Goal: Task Accomplishment & Management: Use online tool/utility

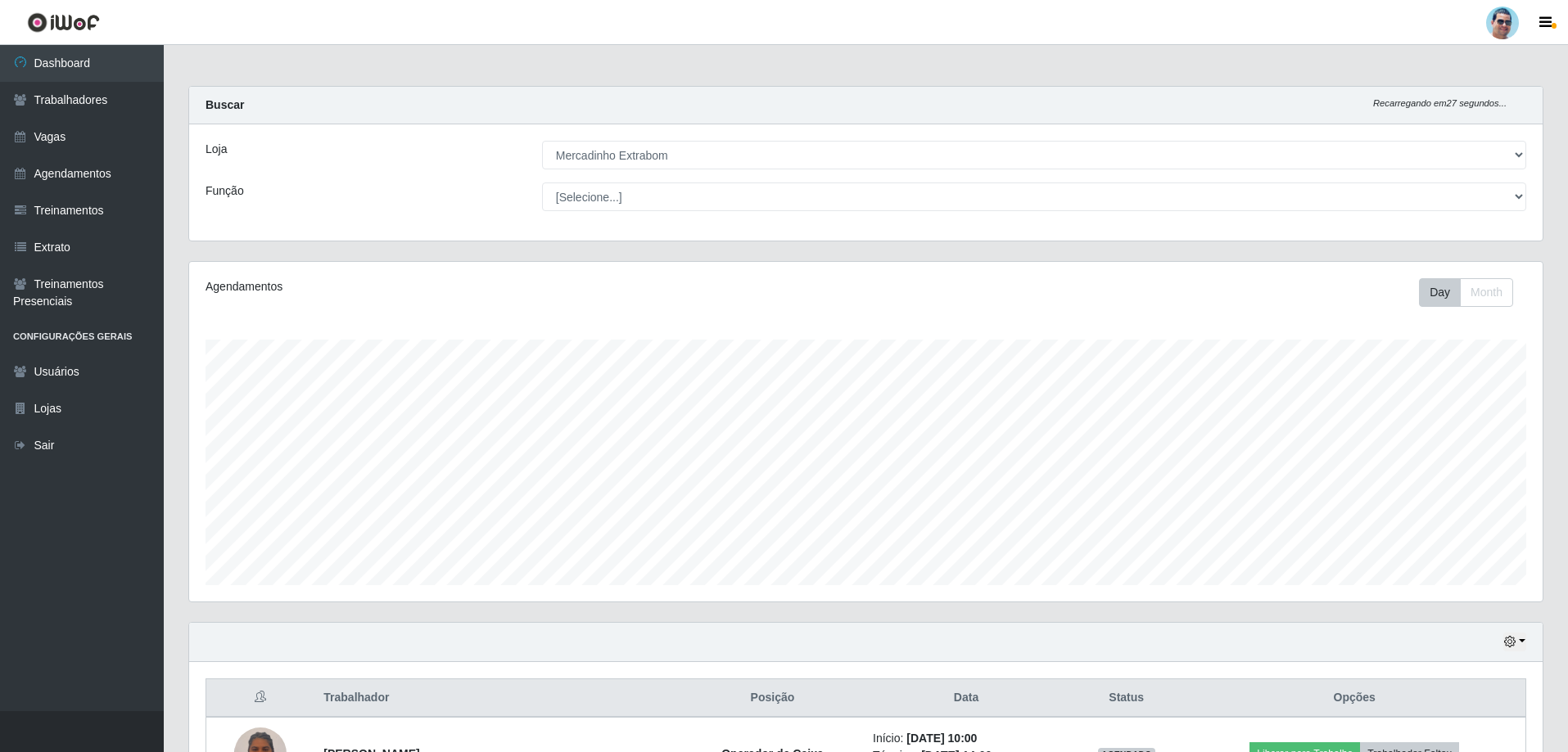
select select "175"
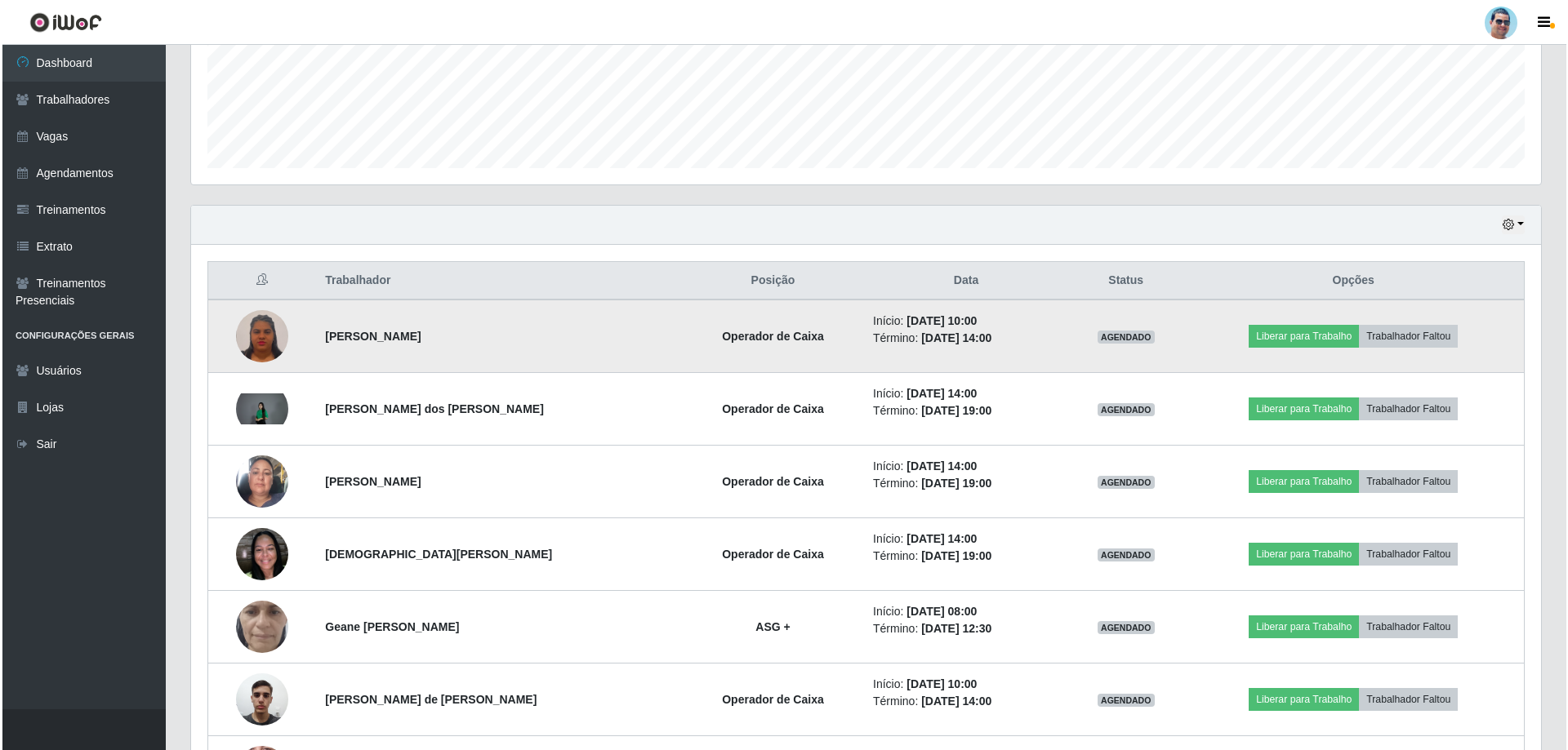
scroll to position [339, 1350]
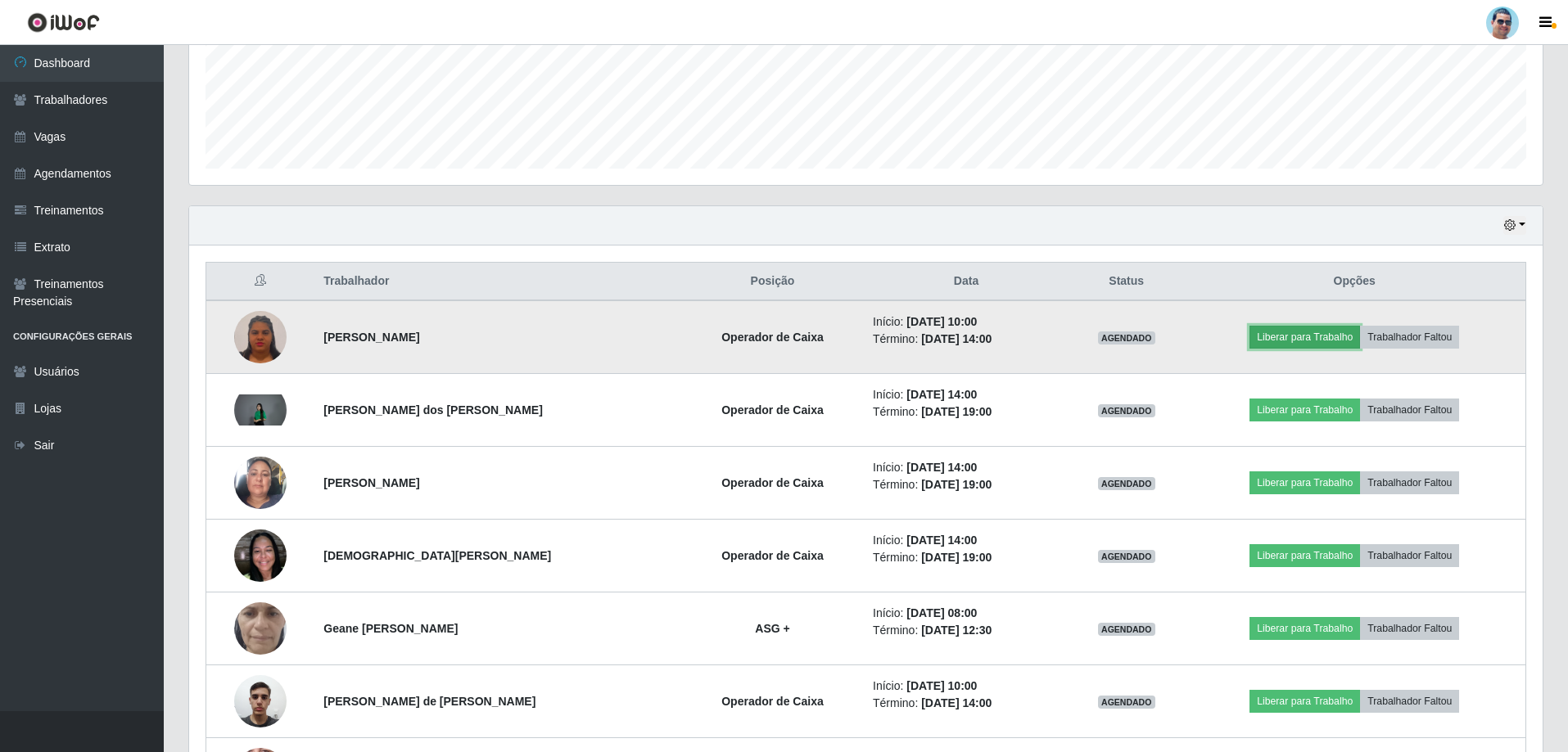
click at [1279, 333] on button "Liberar para Trabalho" at bounding box center [1304, 337] width 111 height 23
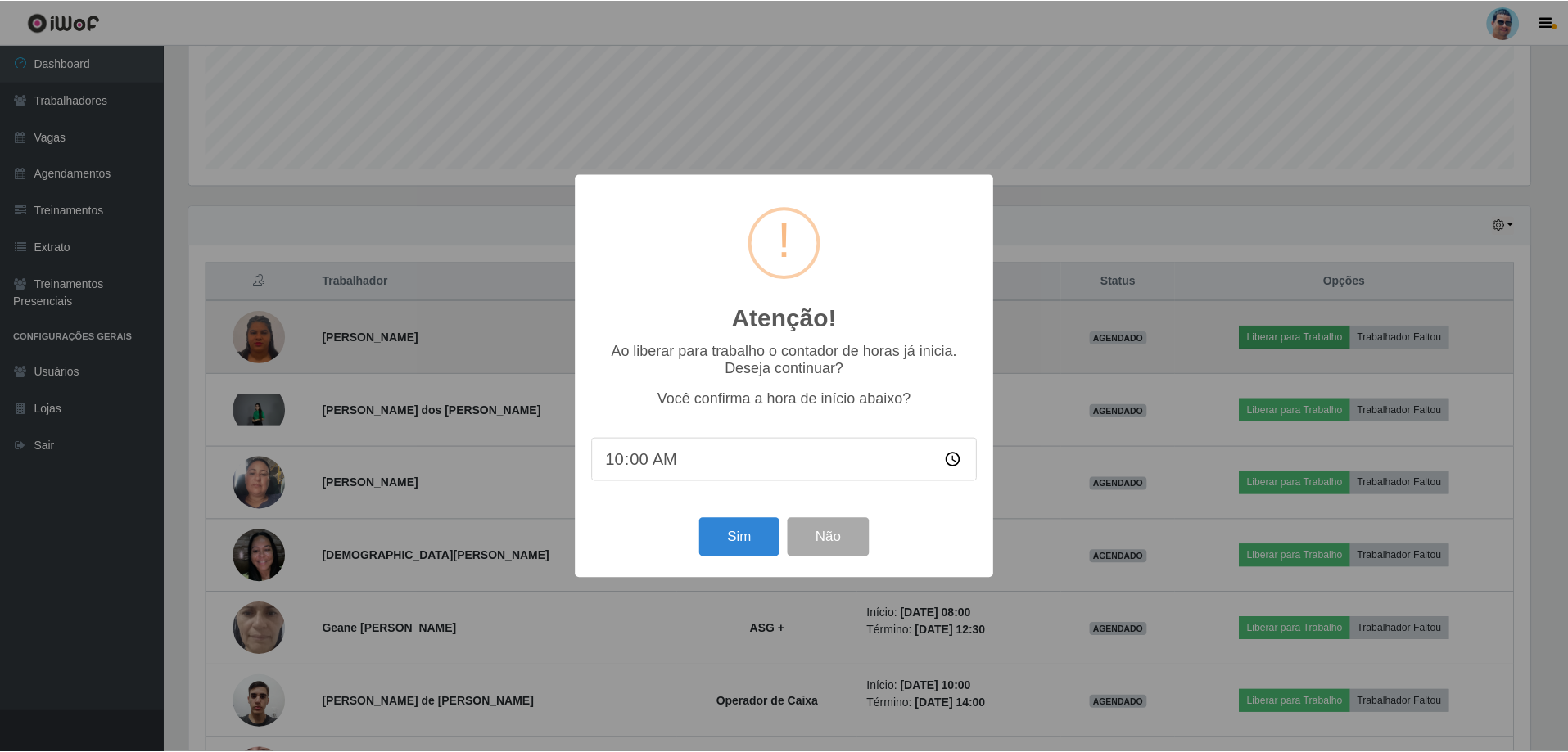
scroll to position [340, 1345]
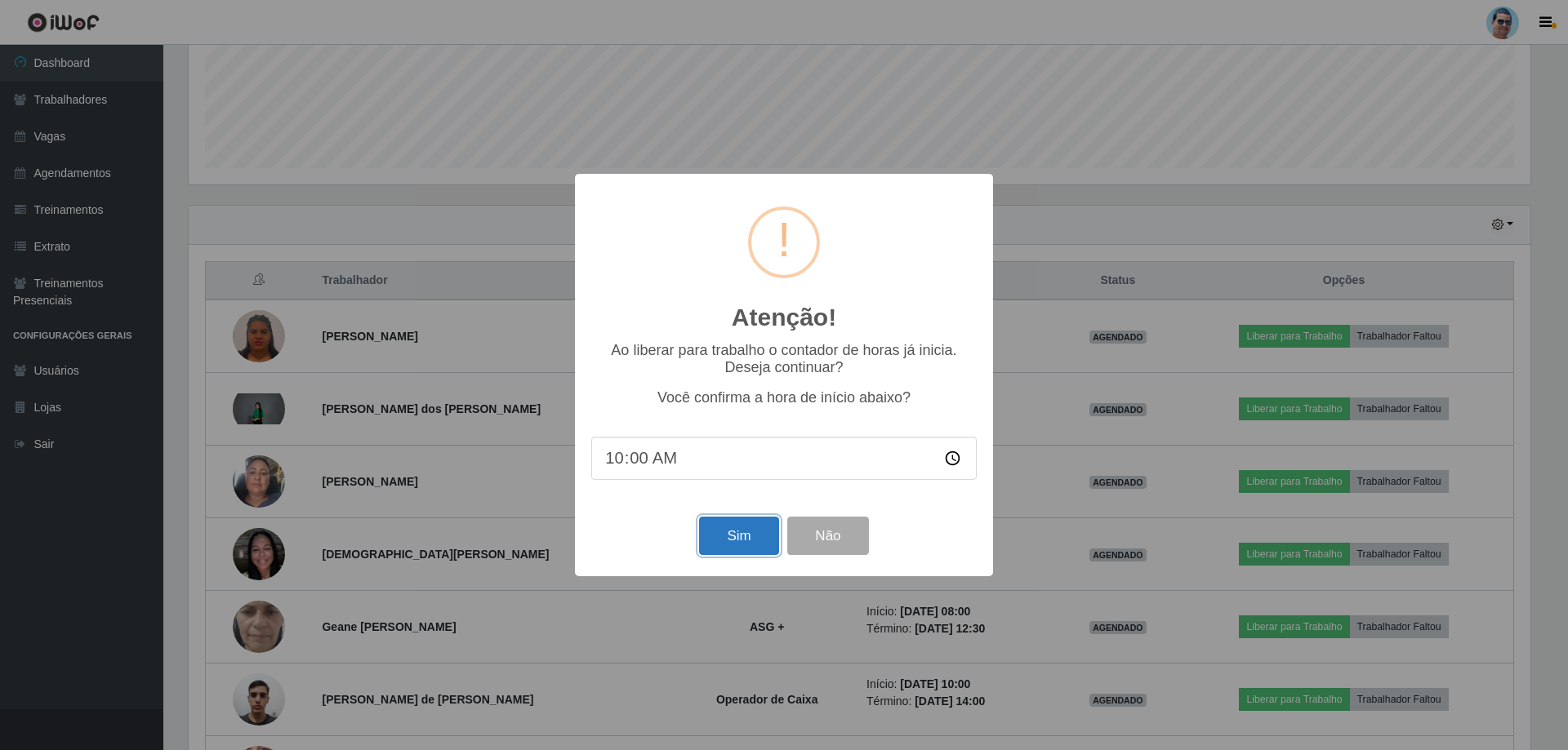
click at [715, 539] on button "Sim" at bounding box center [738, 535] width 79 height 38
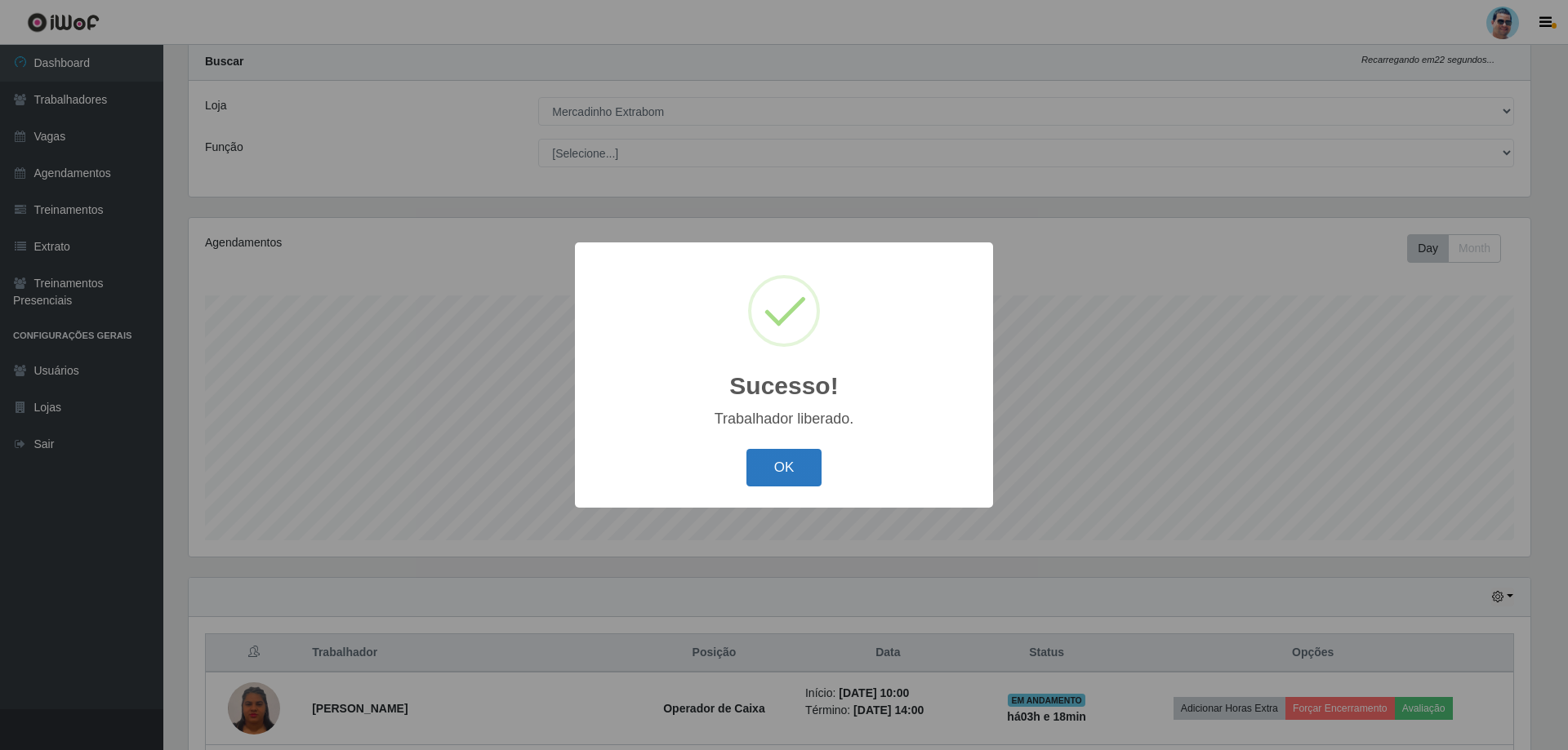
click at [788, 479] on button "OK" at bounding box center [784, 468] width 76 height 38
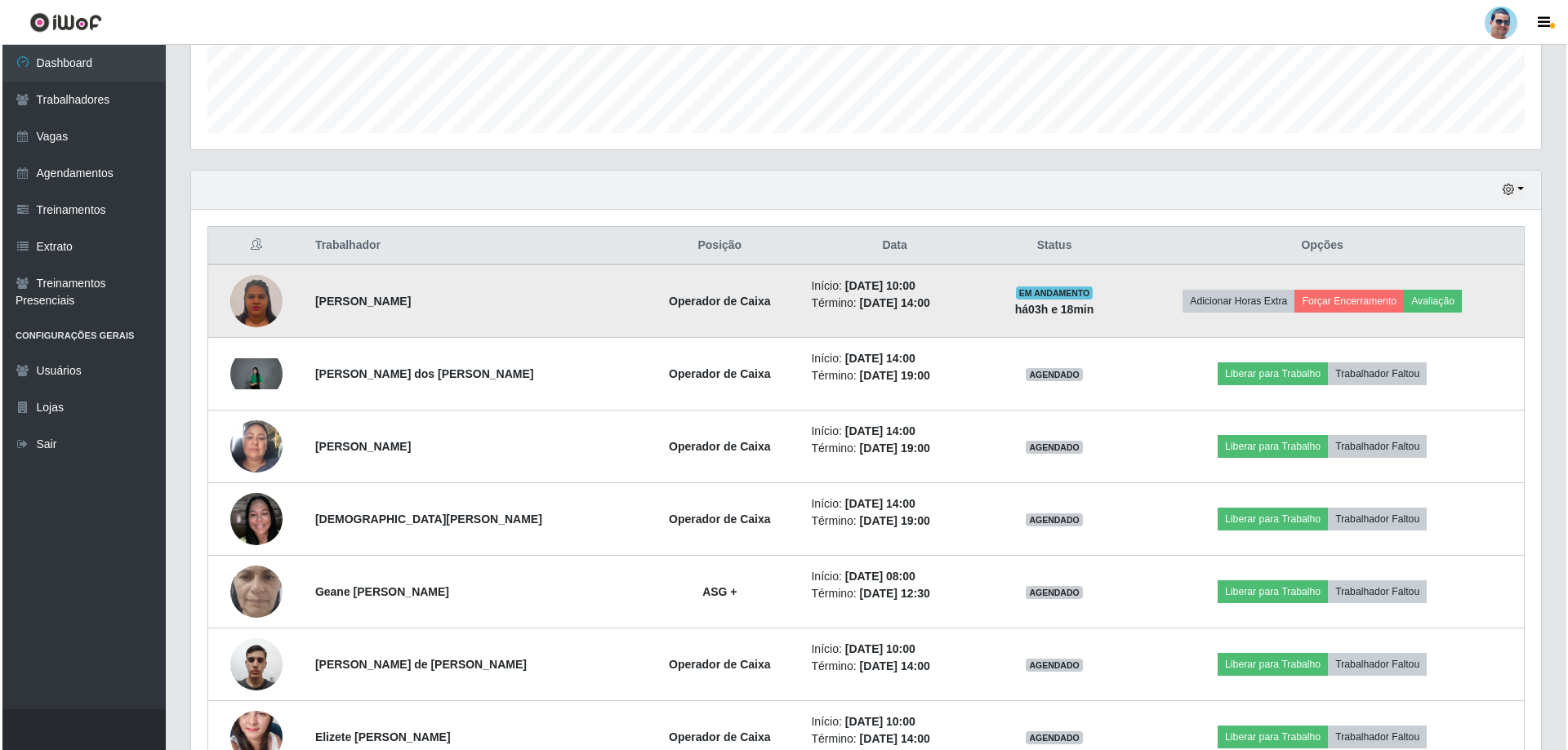
scroll to position [451, 0]
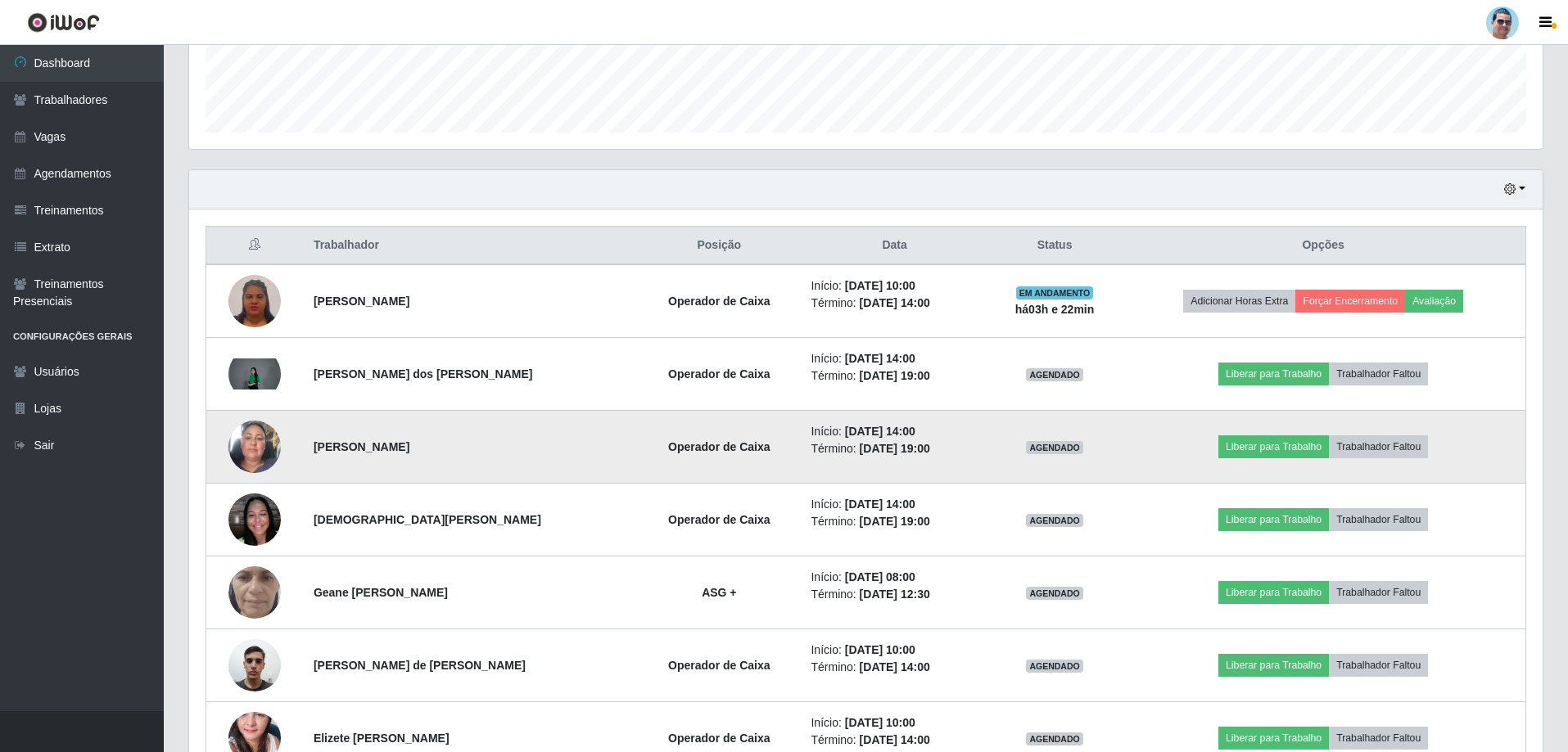
click at [265, 453] on img at bounding box center [254, 446] width 52 height 93
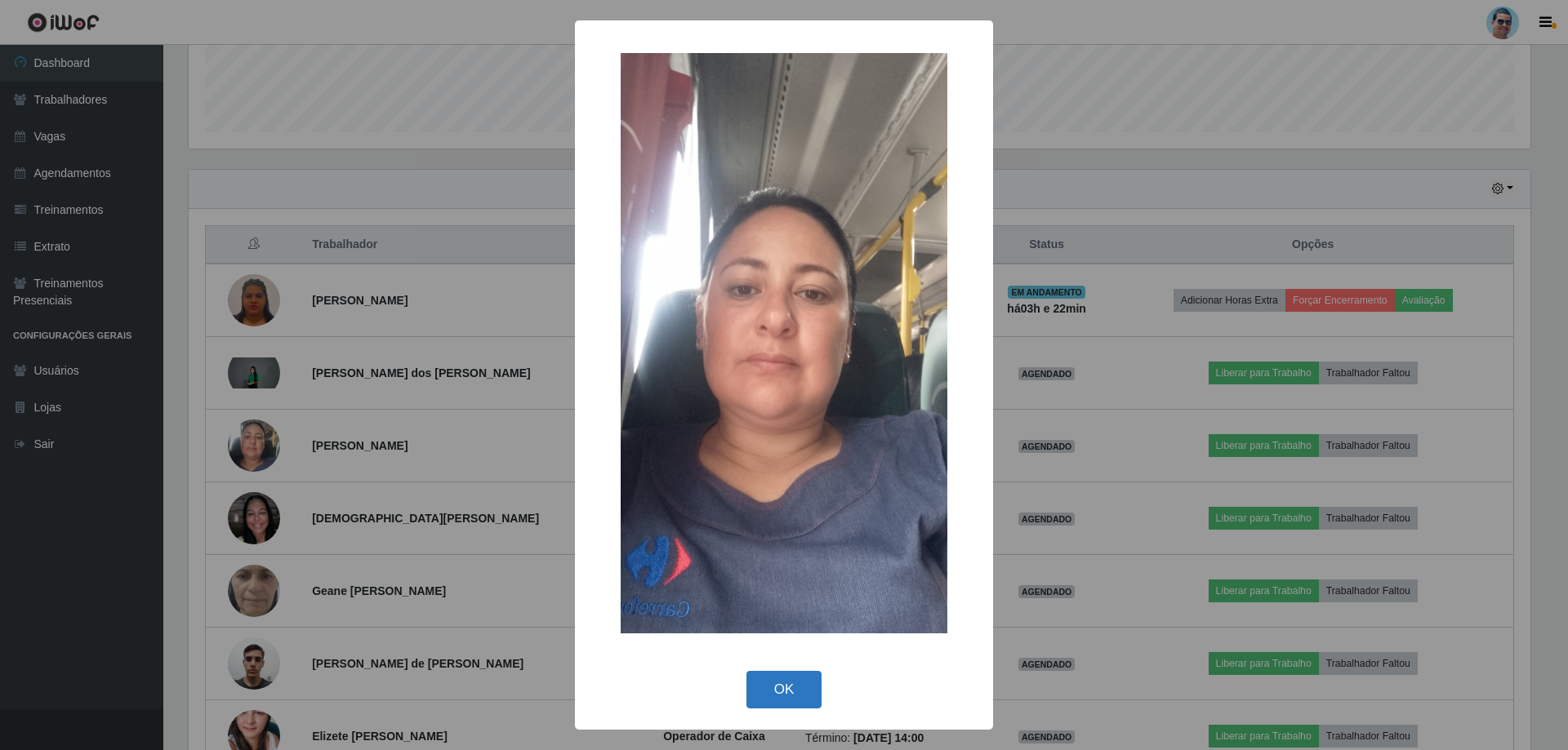
click at [766, 702] on button "OK" at bounding box center [784, 689] width 76 height 38
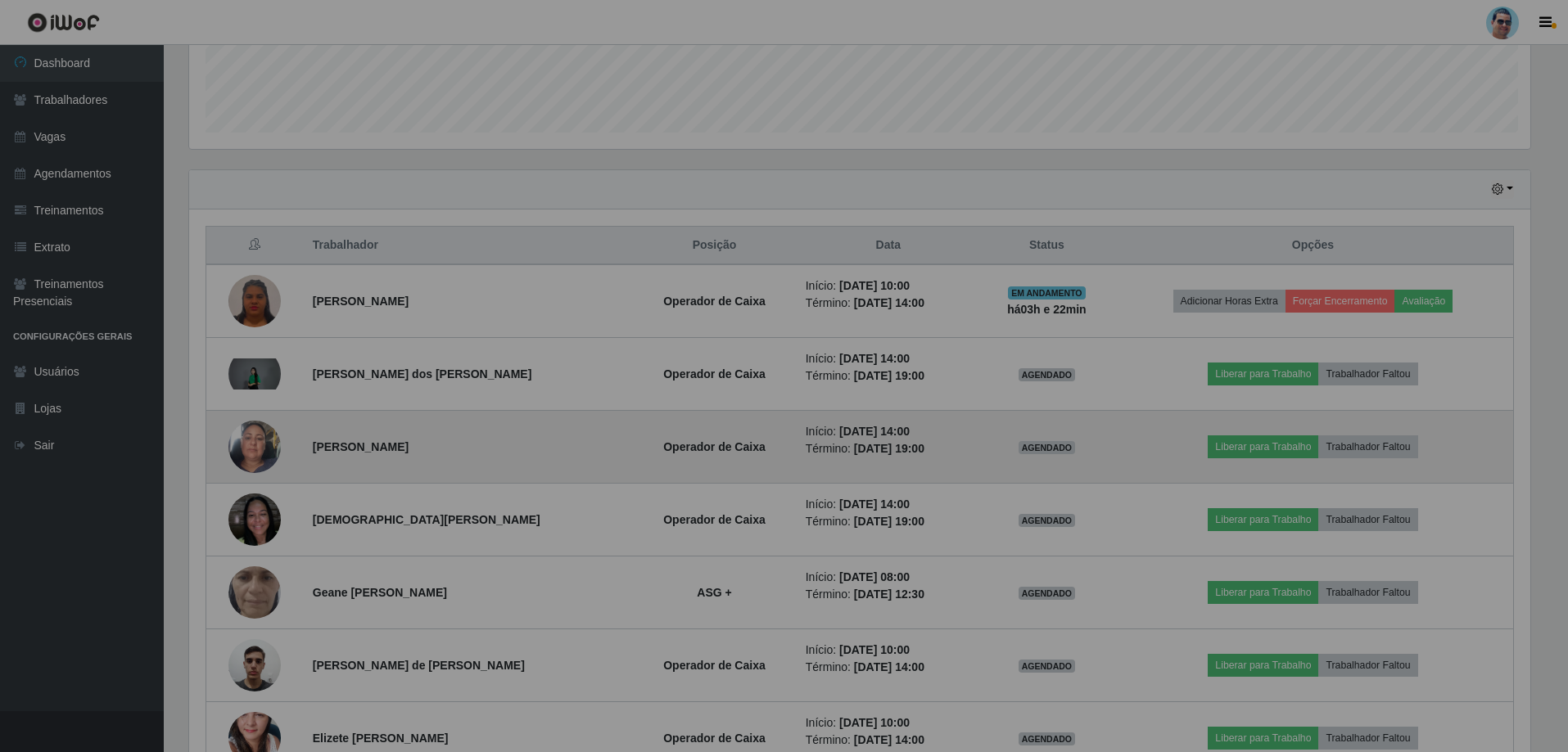
scroll to position [340, 1354]
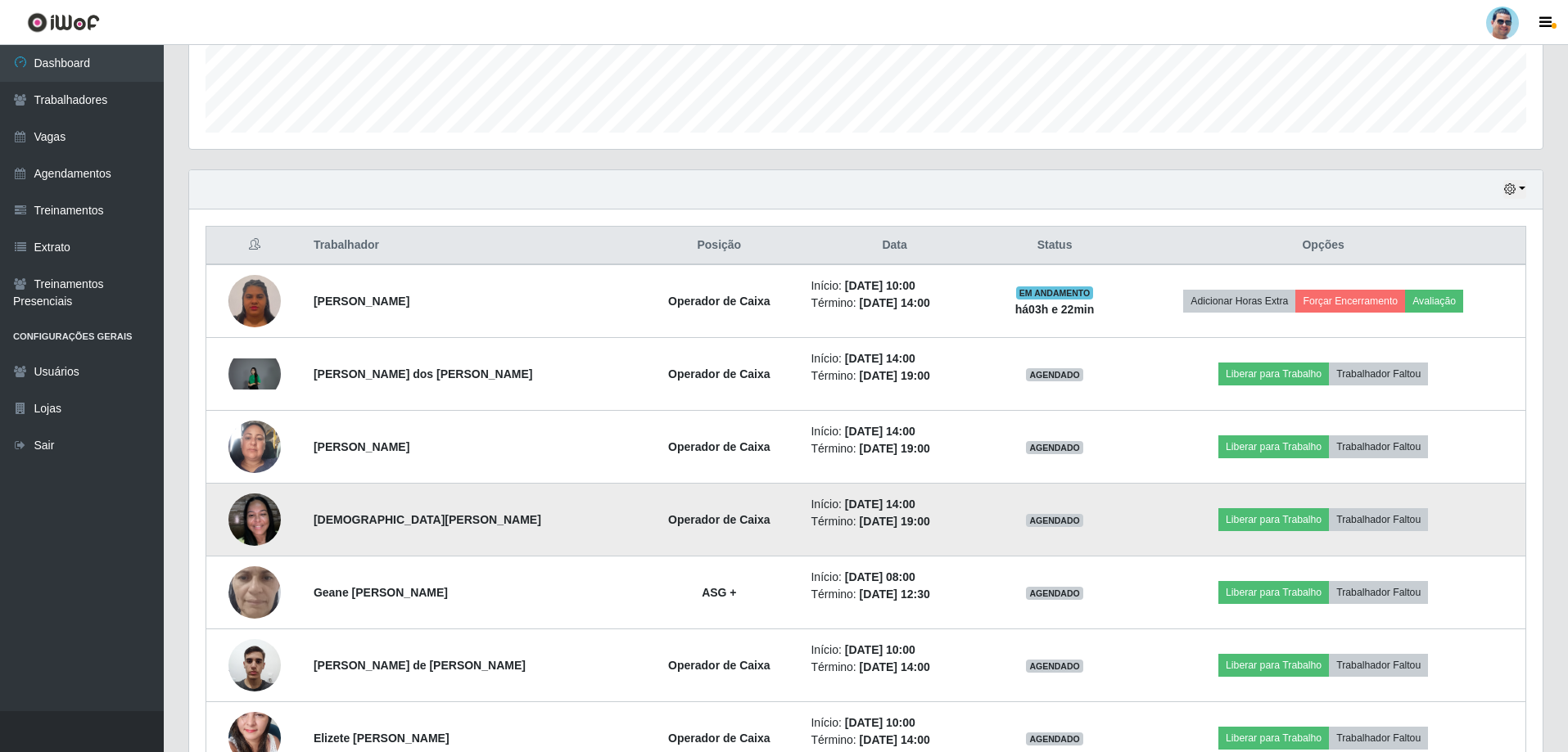
click at [261, 527] on img at bounding box center [254, 519] width 52 height 70
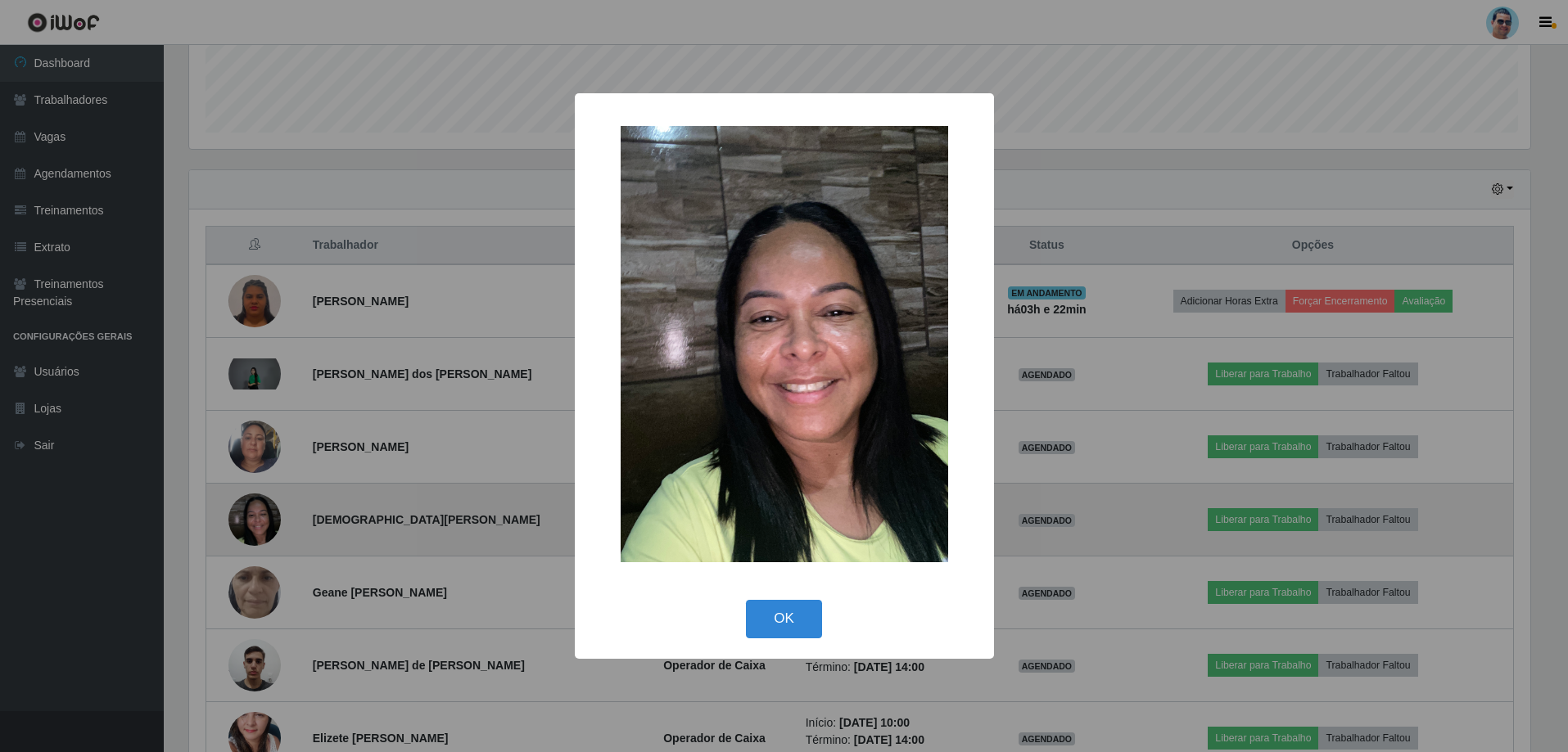
scroll to position [340, 1345]
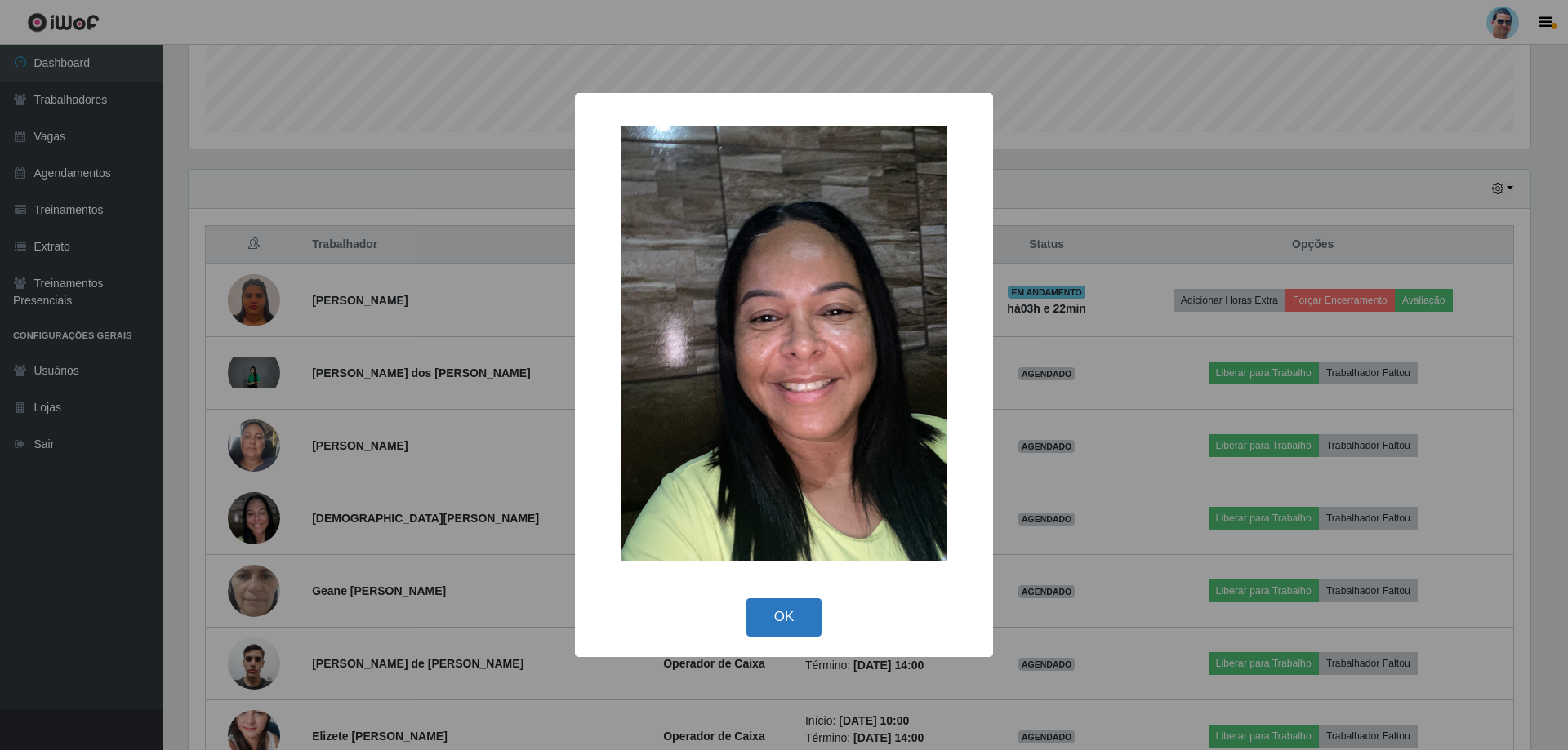
click at [803, 604] on button "OK" at bounding box center [784, 617] width 76 height 38
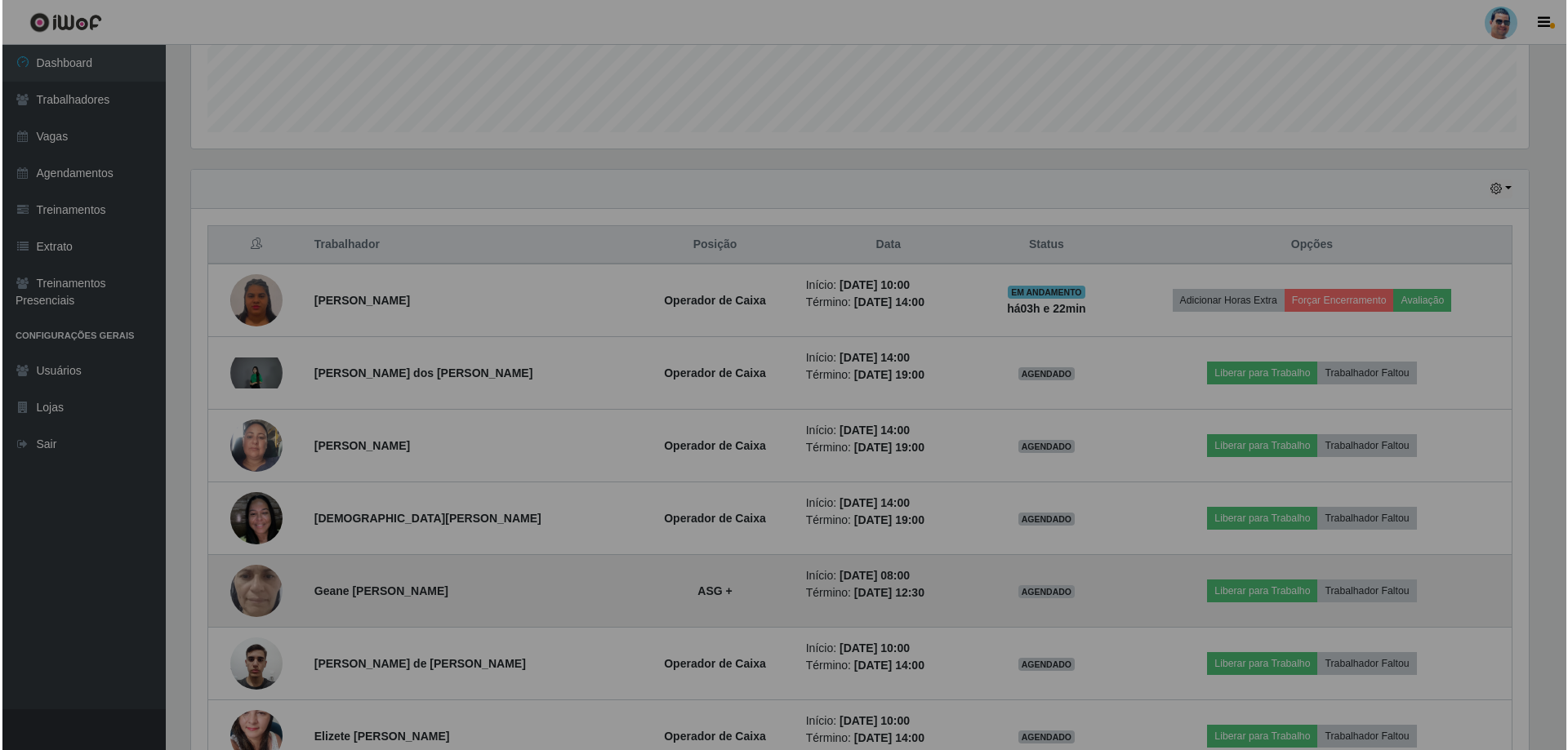
scroll to position [339, 1350]
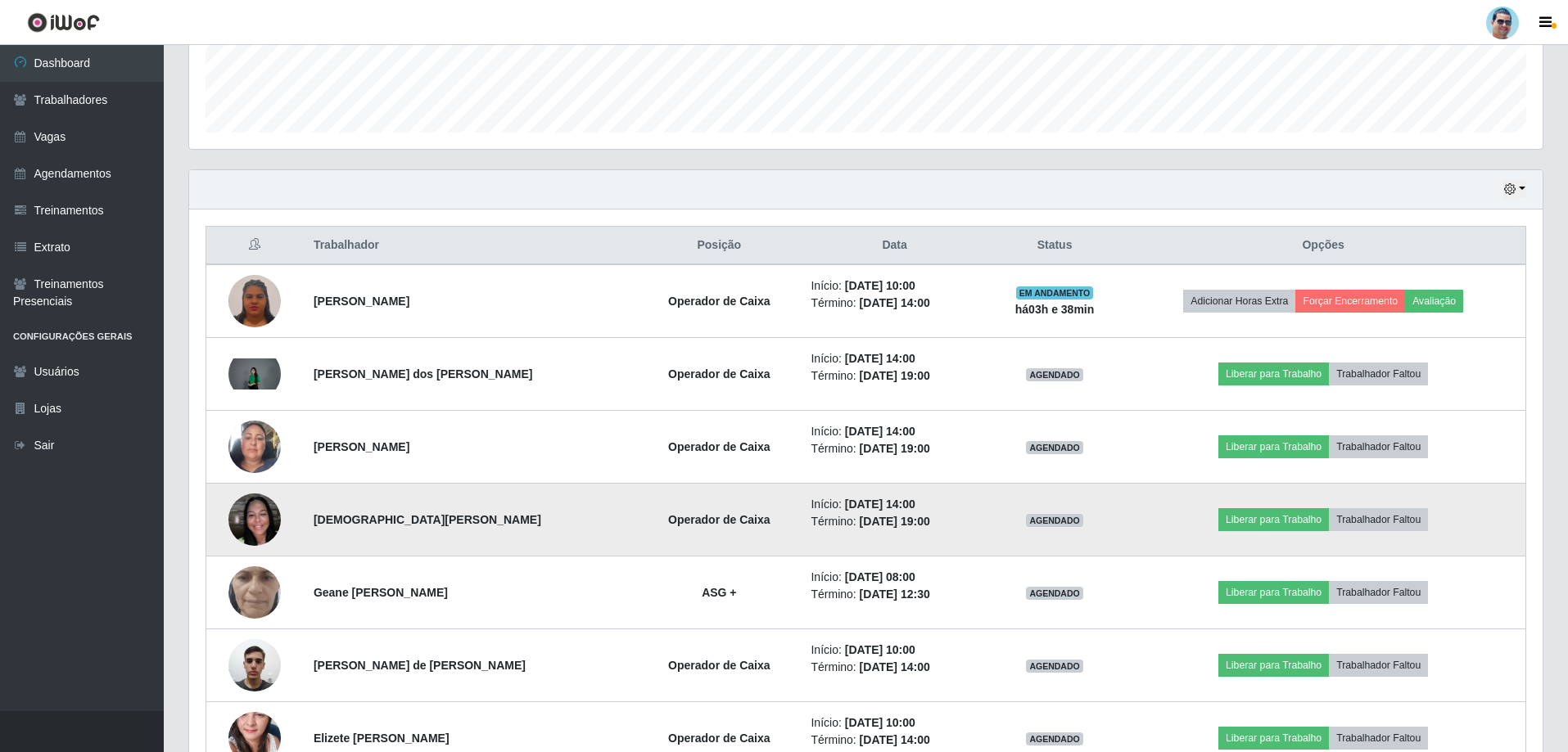
click at [260, 517] on img at bounding box center [254, 519] width 52 height 70
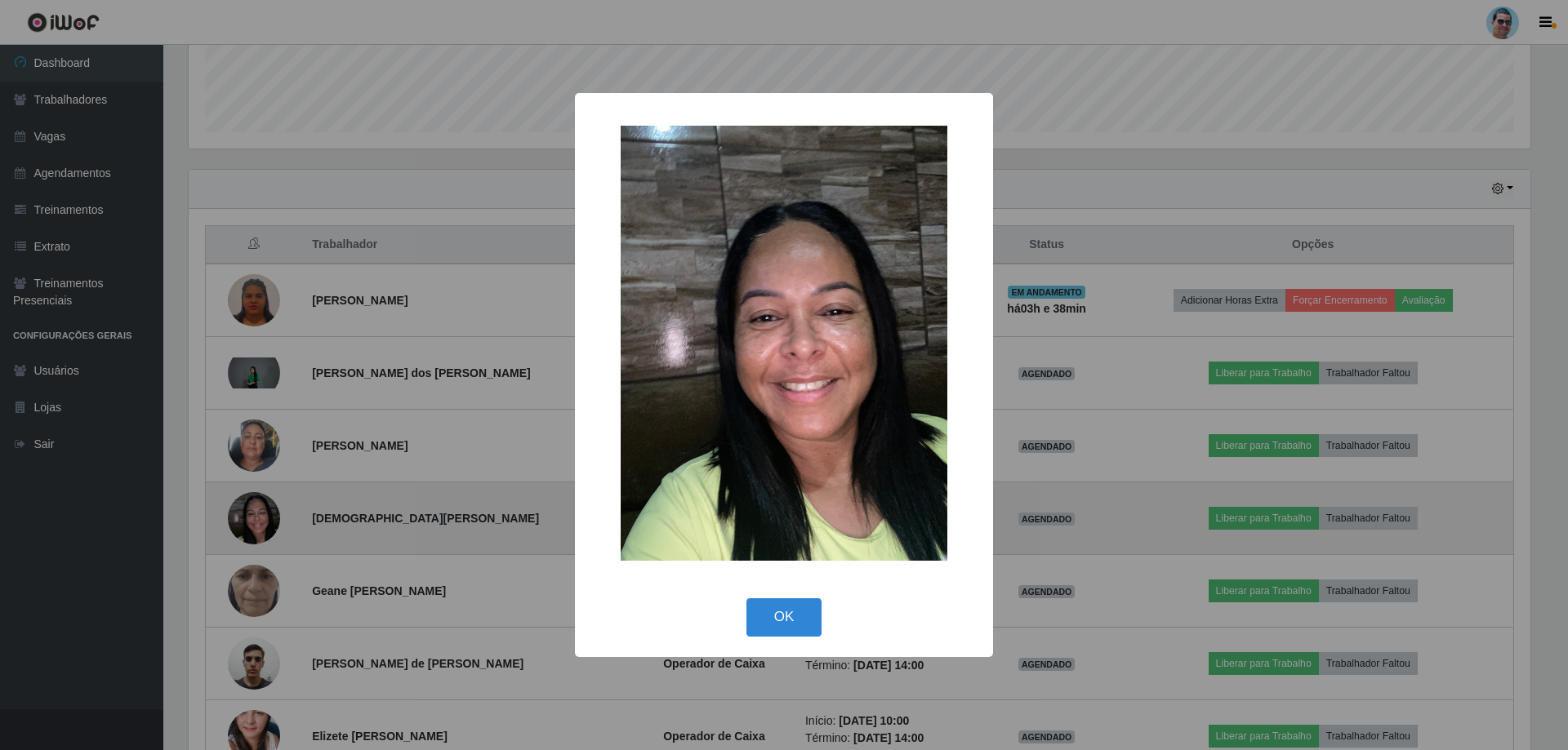
click at [259, 516] on div "× OK Cancel" at bounding box center [784, 375] width 1568 height 750
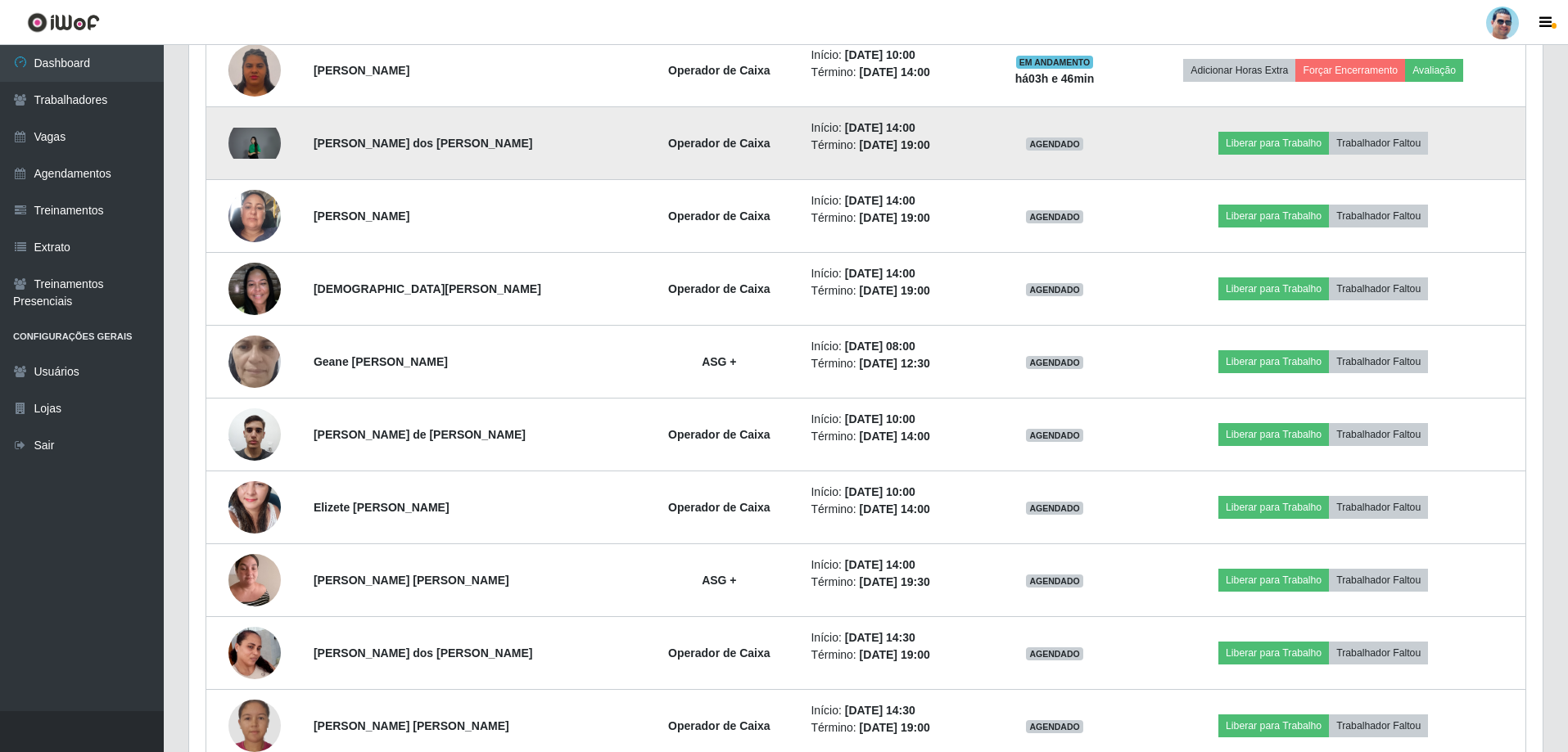
scroll to position [698, 0]
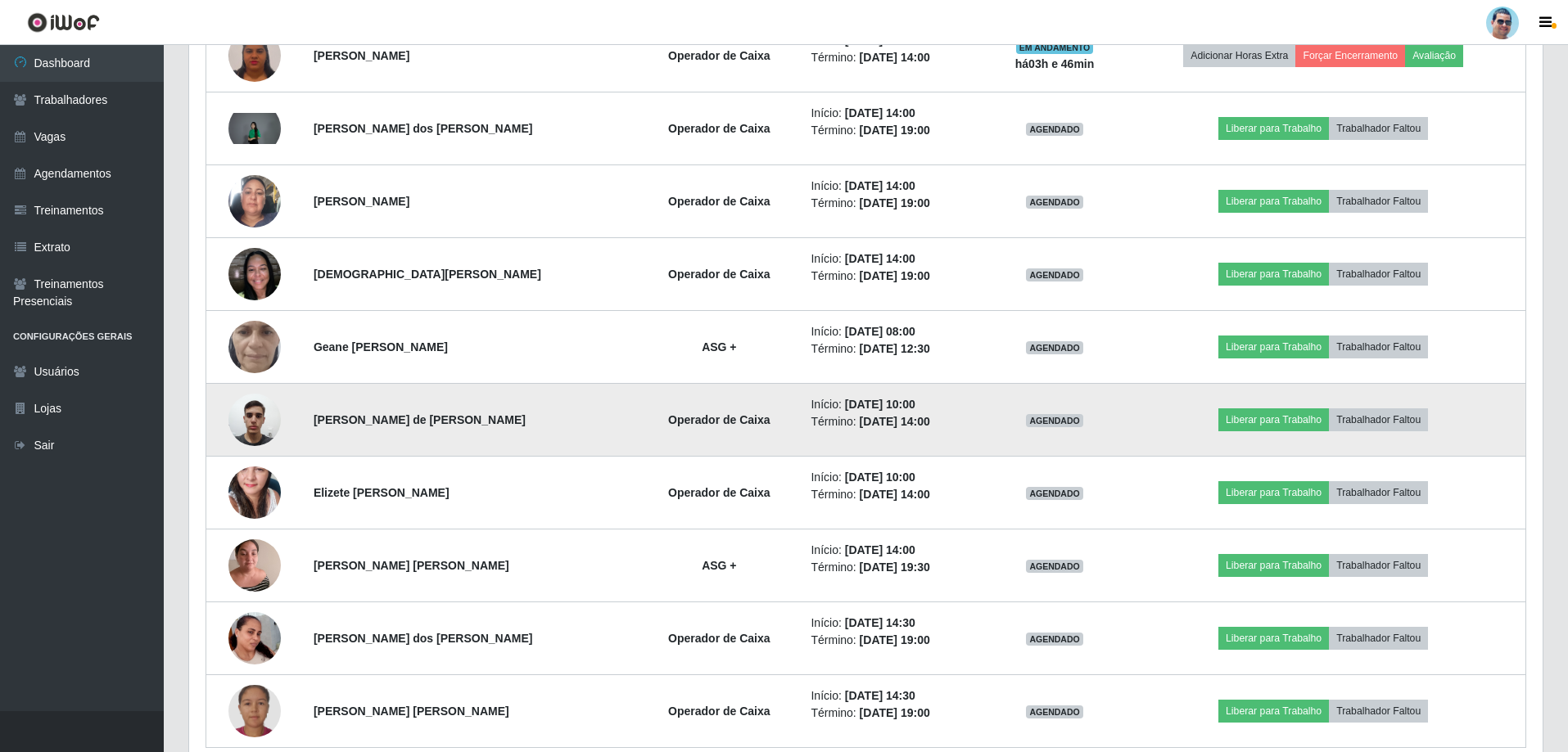
click at [246, 425] on img at bounding box center [254, 419] width 52 height 70
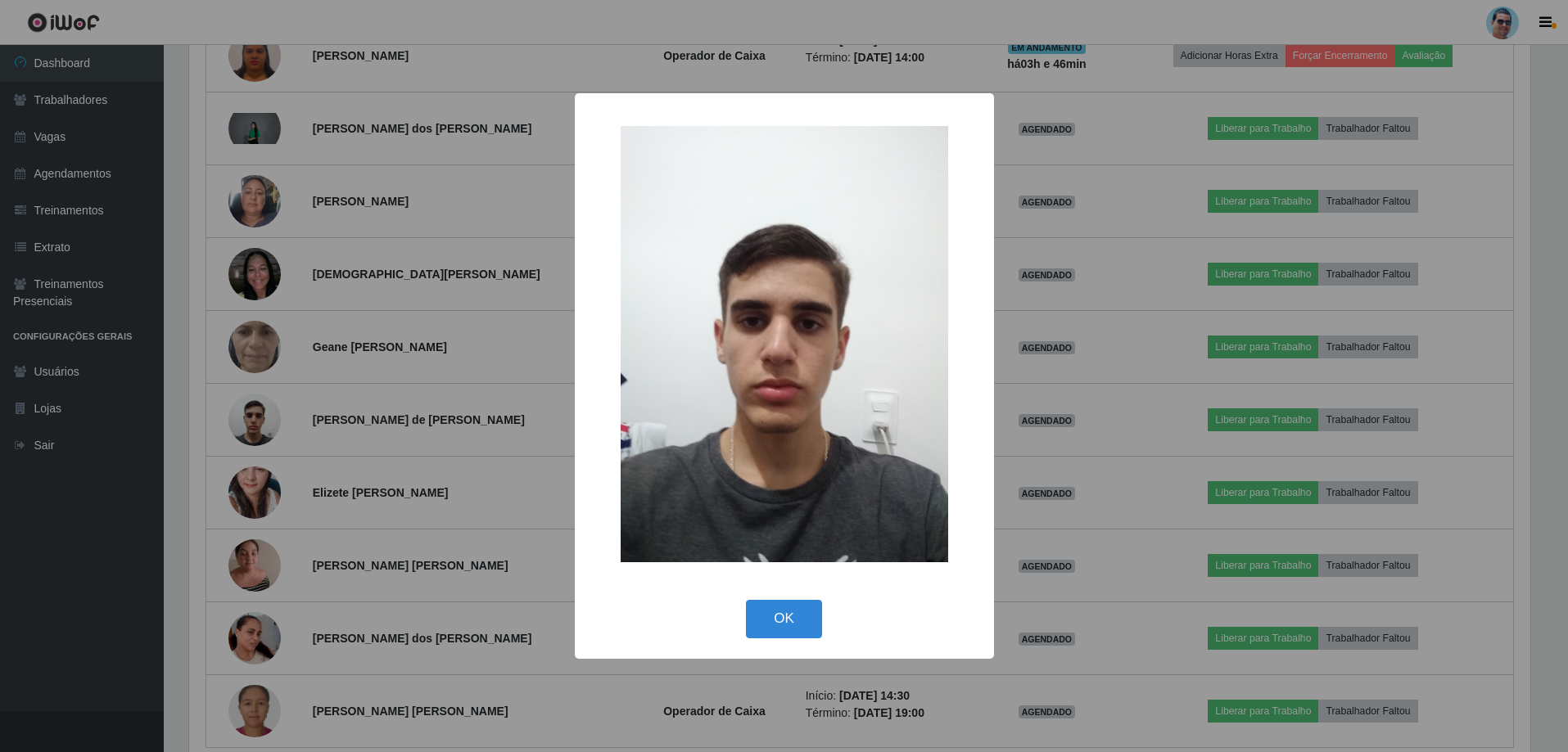
scroll to position [340, 1345]
drag, startPoint x: 790, startPoint y: 609, endPoint x: 491, endPoint y: 306, distance: 425.7
click at [788, 609] on button "OK" at bounding box center [786, 619] width 76 height 38
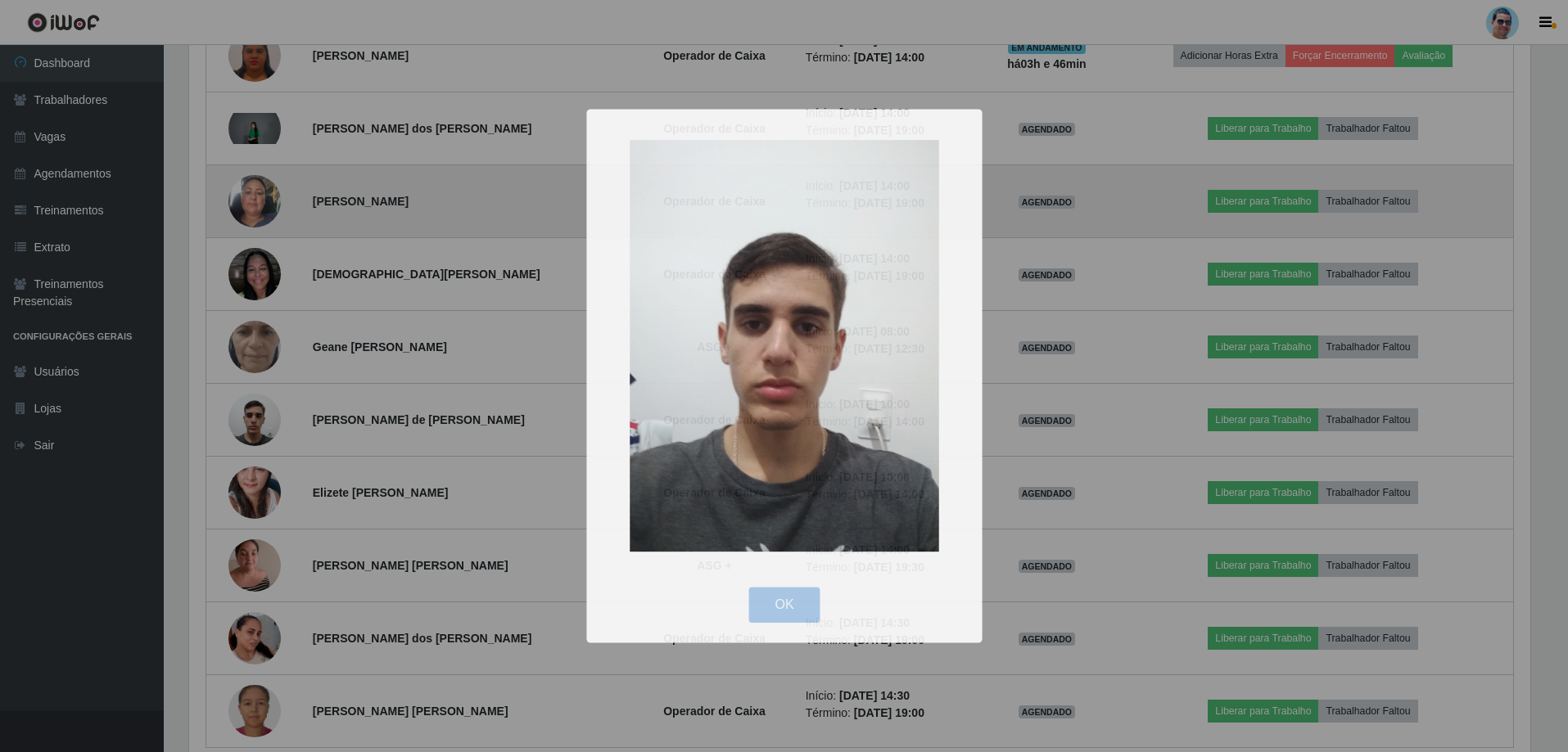
scroll to position [340, 1354]
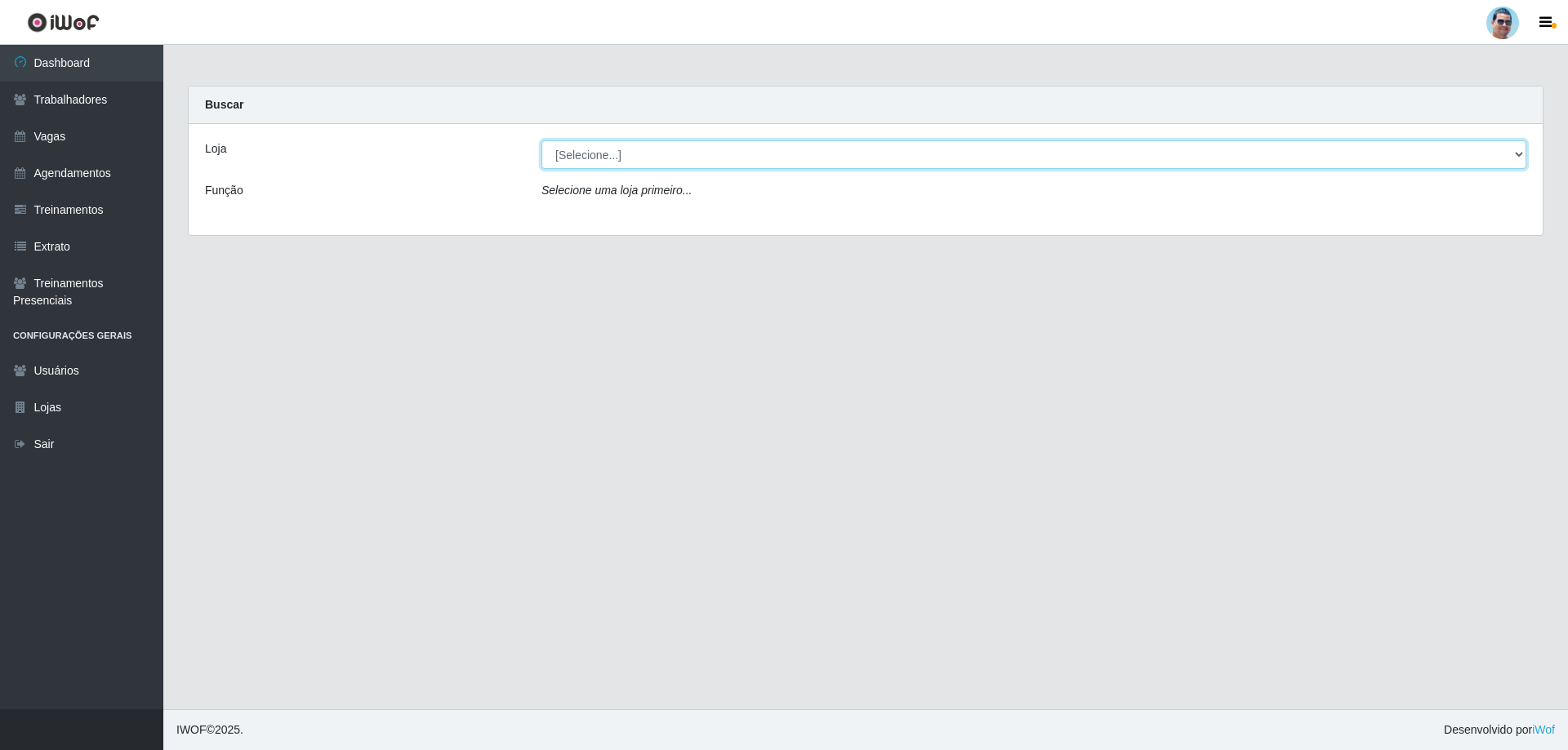
click at [728, 157] on select "[Selecione...] Mercadinho Extrabom" at bounding box center [1034, 154] width 985 height 28
select select "175"
click at [541, 141] on select "[Selecione...] Mercadinho Extrabom" at bounding box center [1034, 154] width 985 height 28
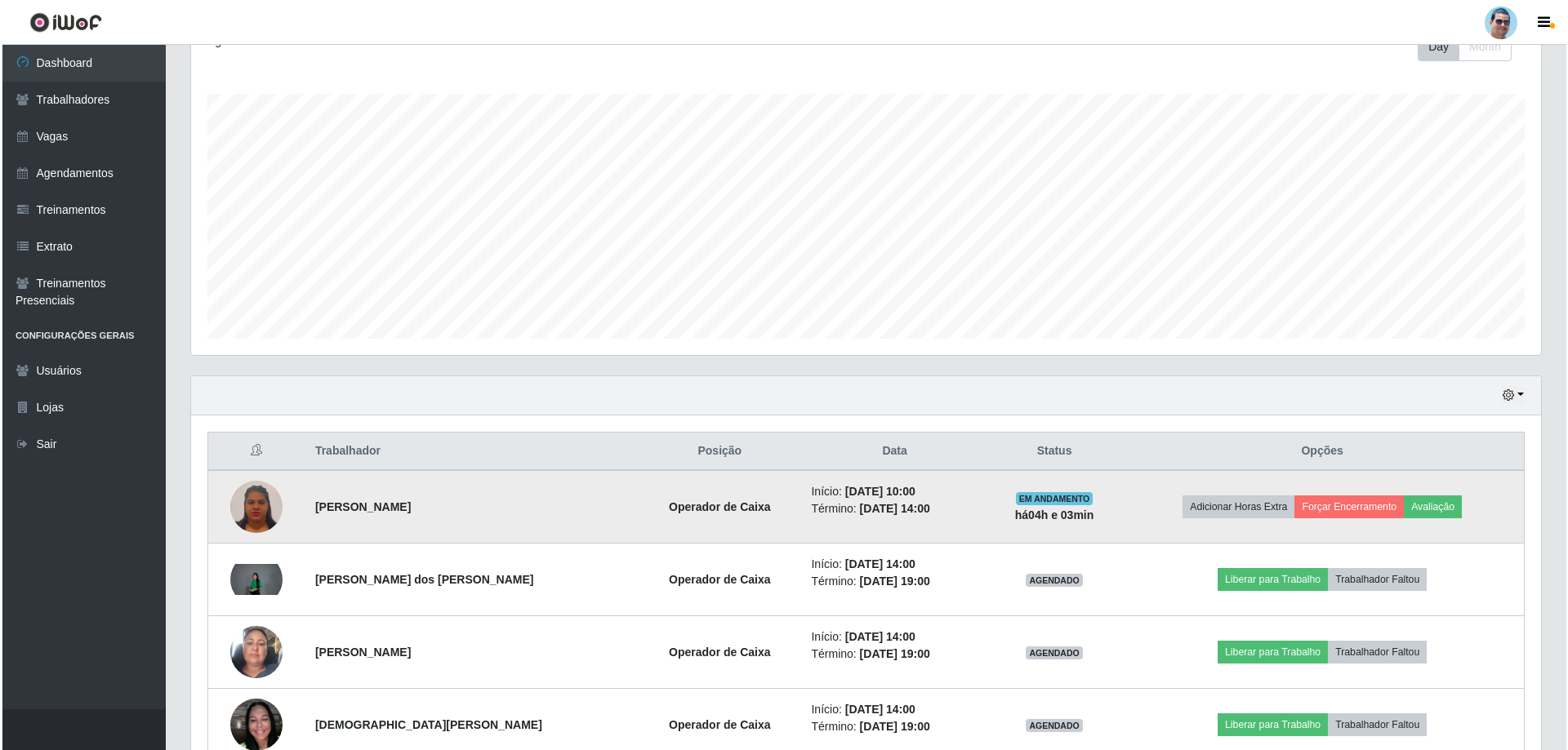
scroll to position [334, 0]
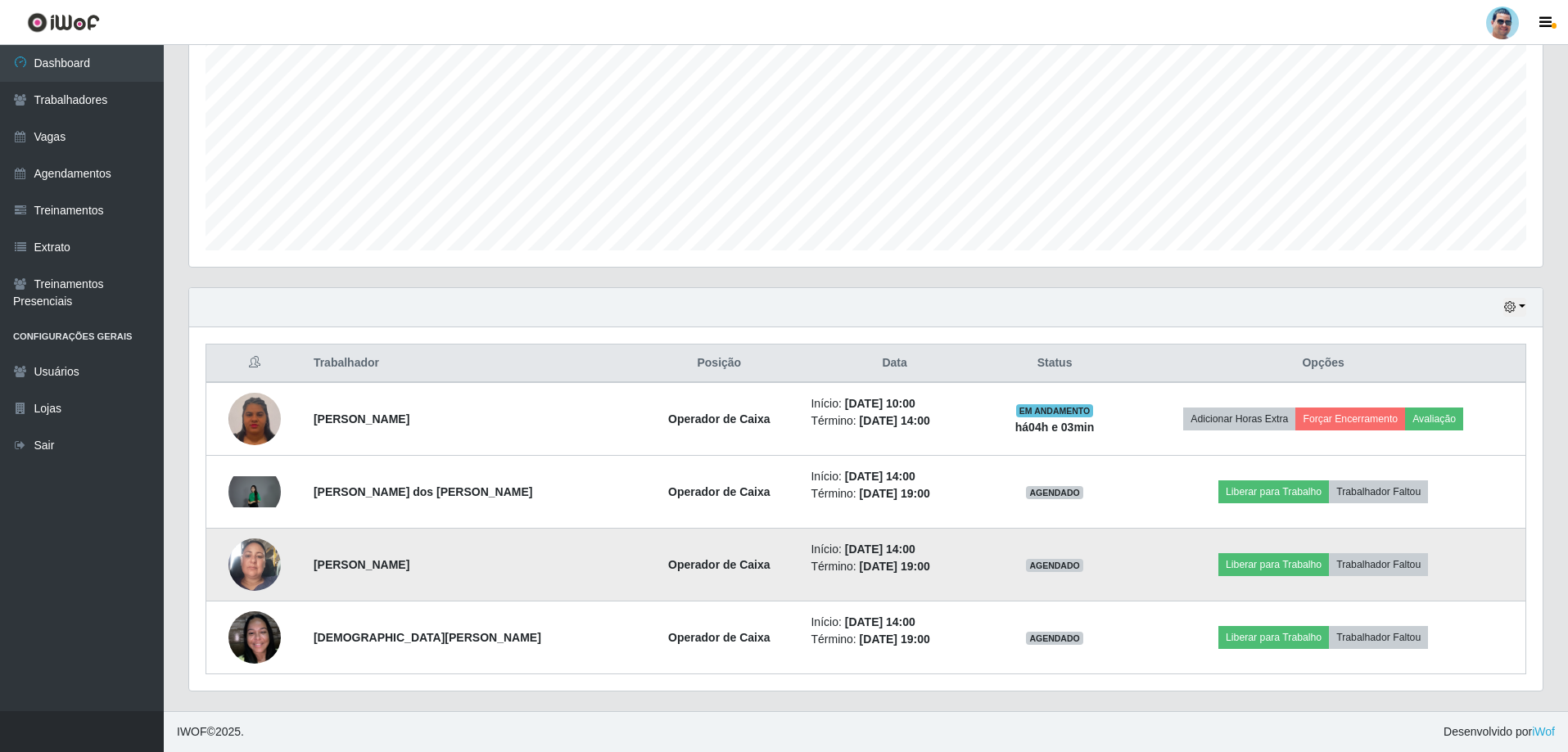
click at [258, 555] on img at bounding box center [254, 564] width 52 height 93
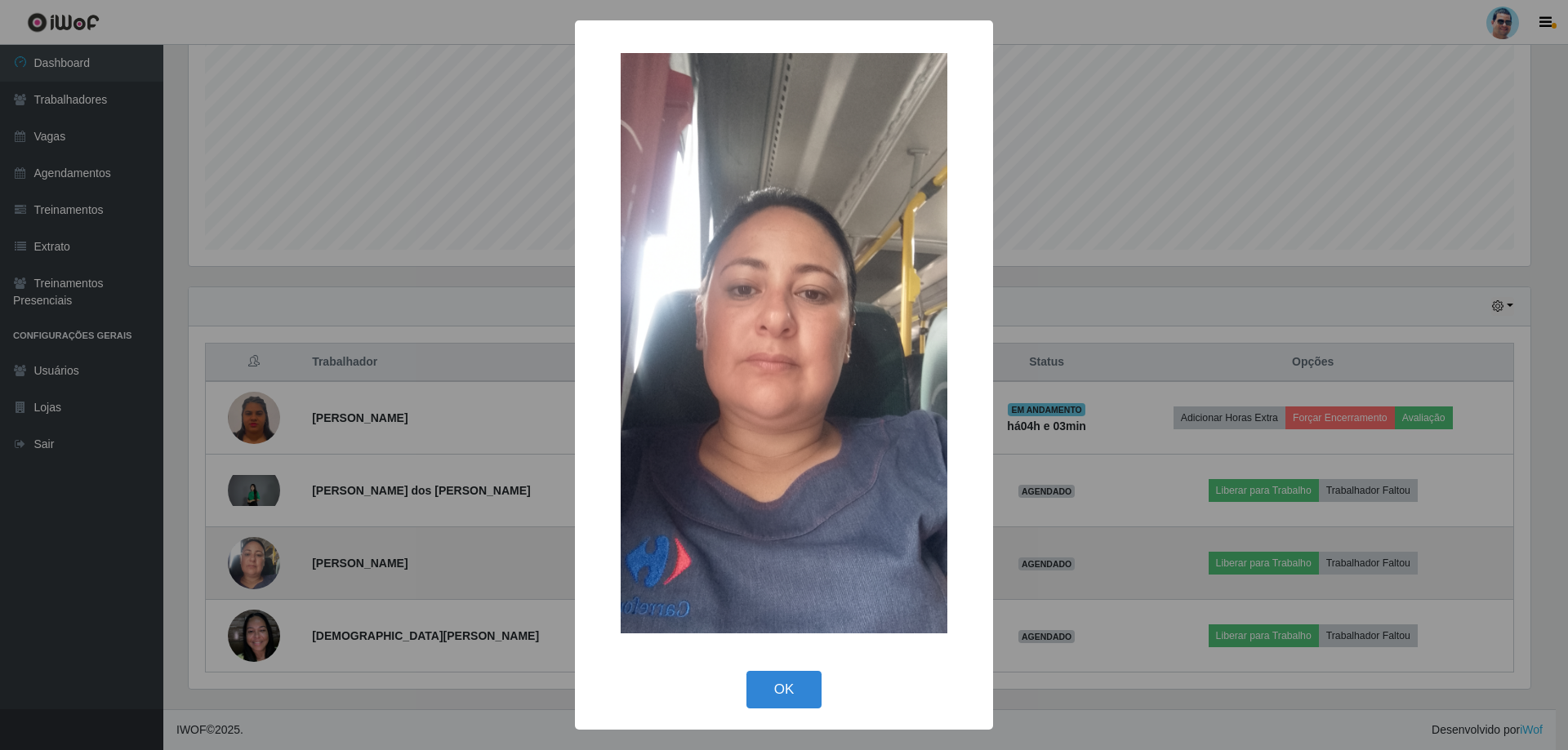
click at [257, 554] on div "× OK Cancel" at bounding box center [784, 375] width 1568 height 750
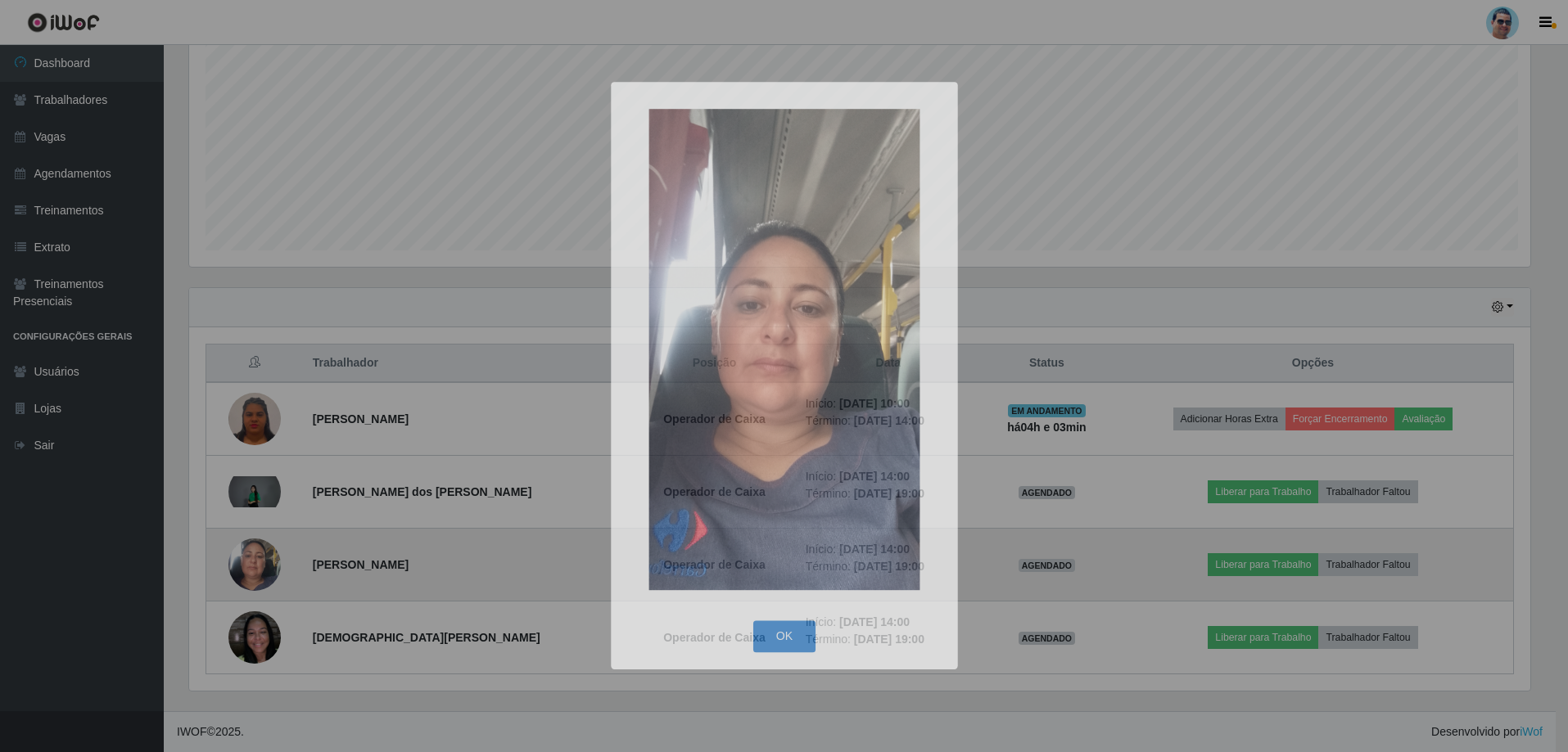
scroll to position [340, 1354]
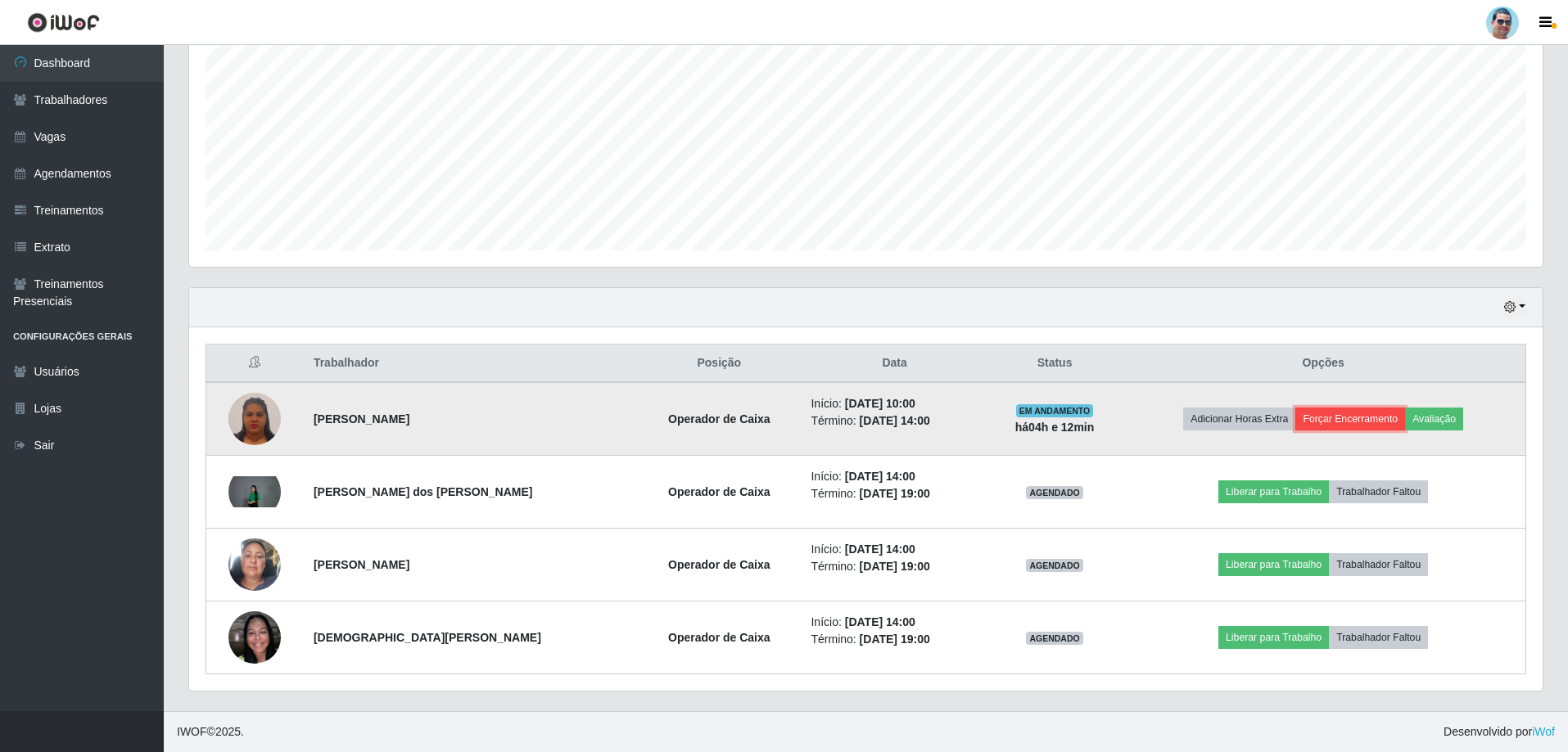
click at [1342, 417] on button "Forçar Encerramento" at bounding box center [1350, 418] width 110 height 23
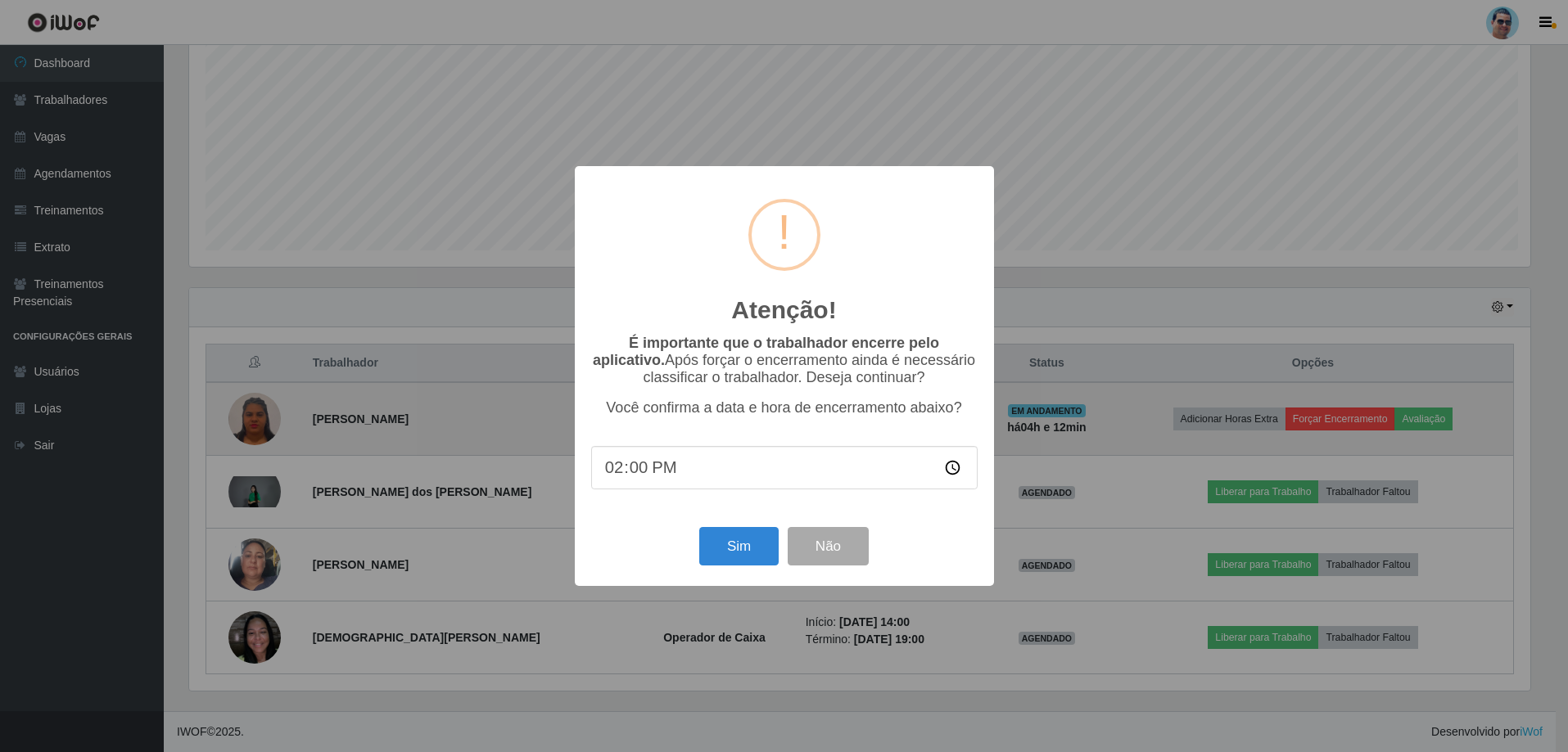
scroll to position [340, 1345]
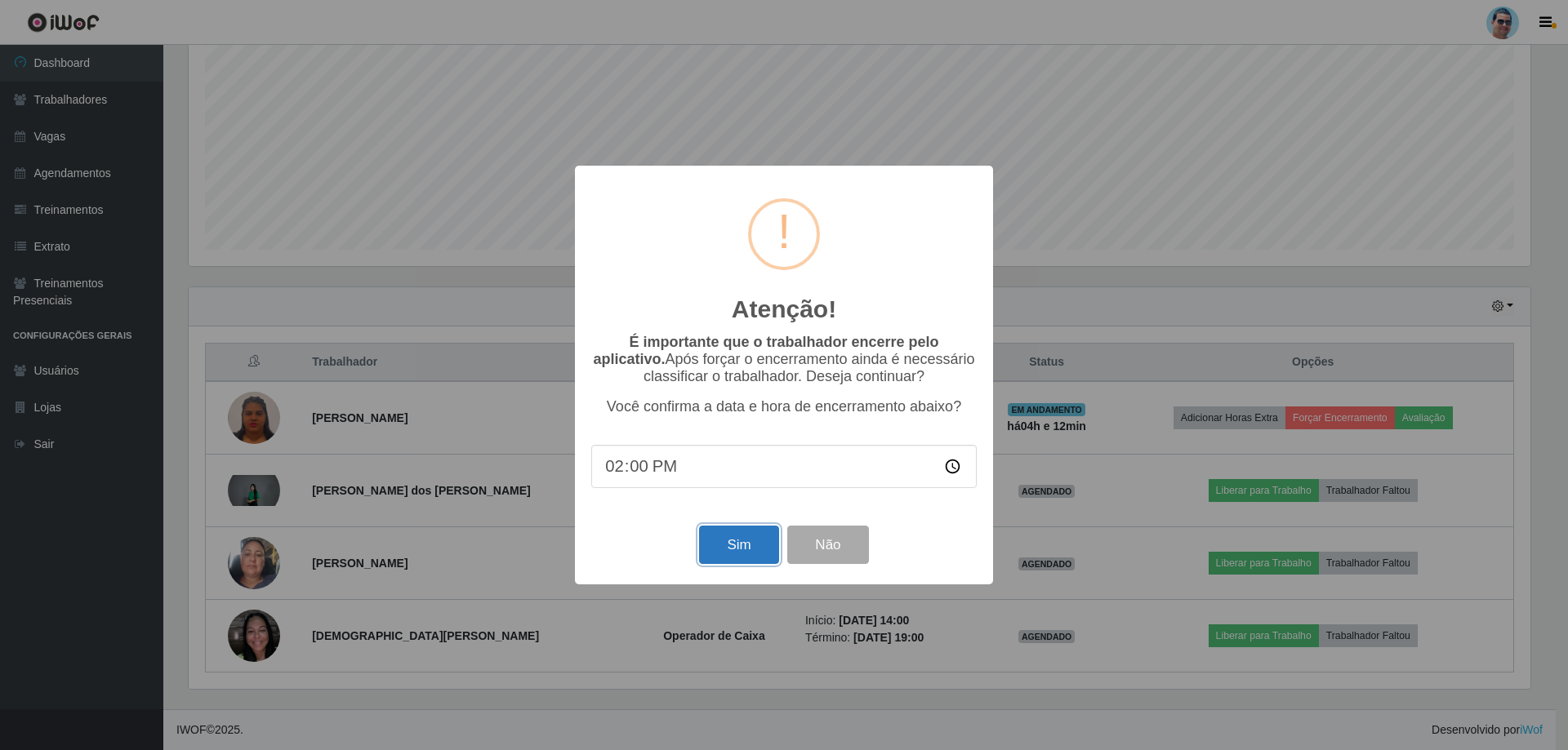
click at [738, 546] on button "Sim" at bounding box center [738, 544] width 79 height 38
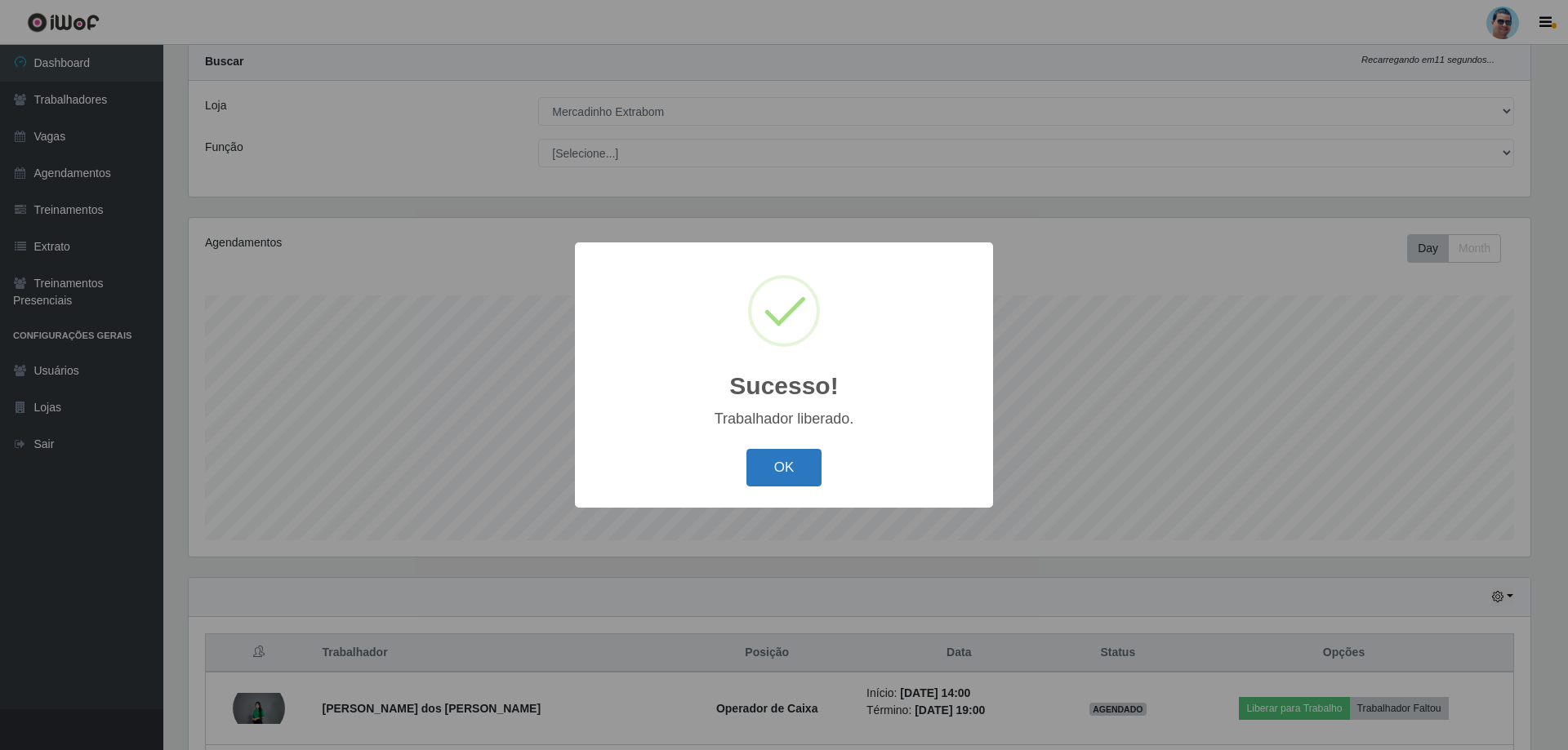
click at [765, 483] on button "OK" at bounding box center [784, 468] width 76 height 38
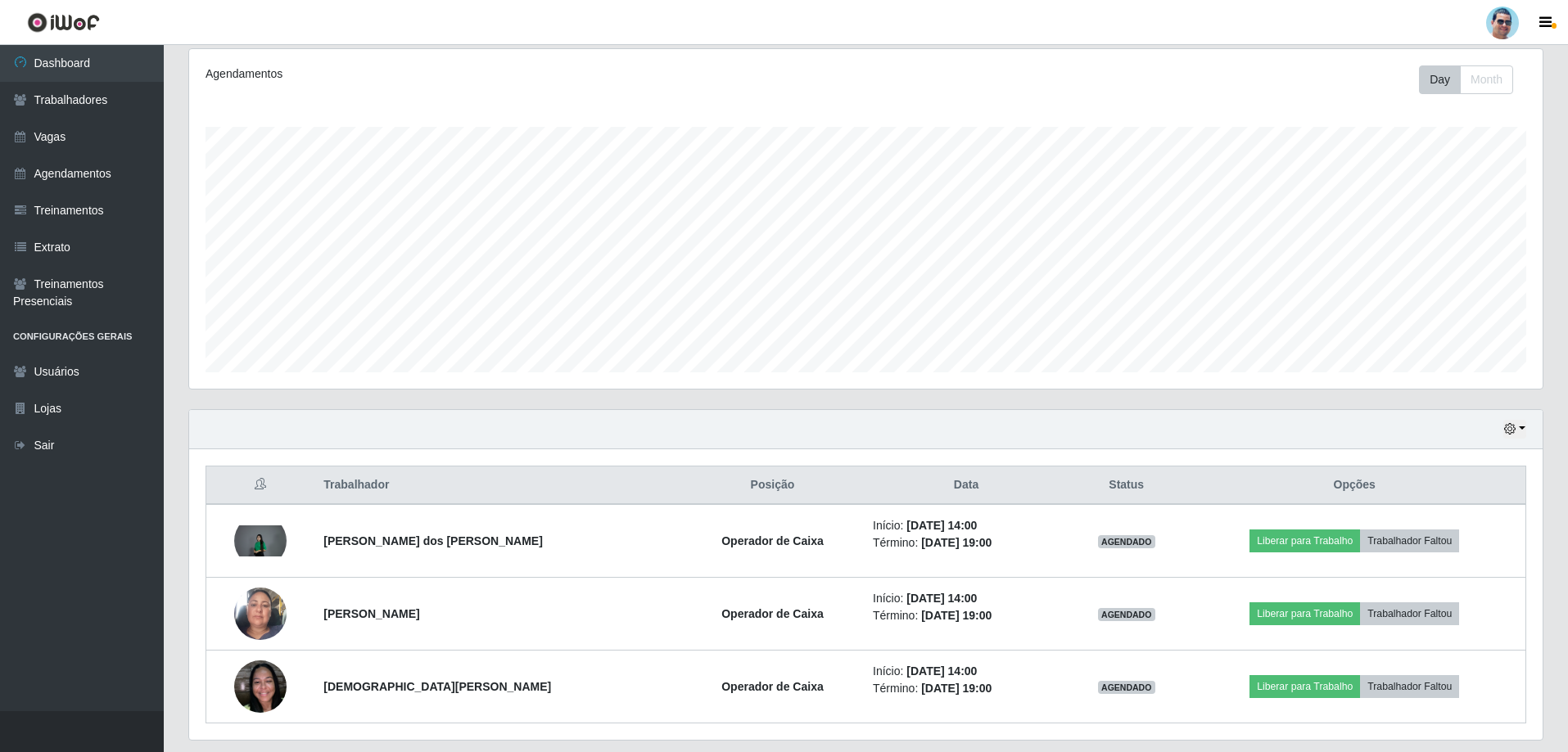
scroll to position [261, 0]
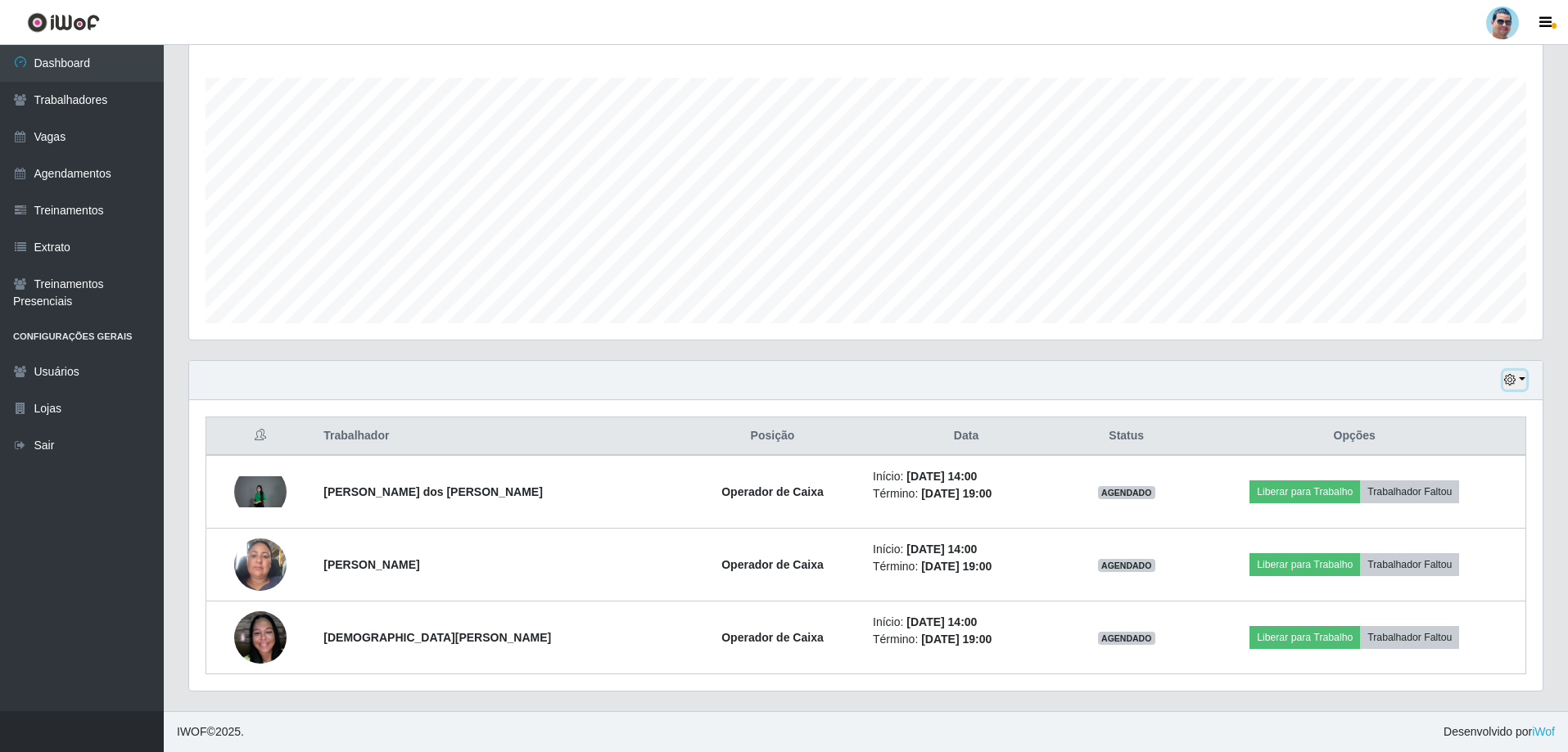
click at [1508, 374] on button "button" at bounding box center [1514, 380] width 23 height 19
click at [1439, 475] on button "3 dias" at bounding box center [1460, 478] width 129 height 34
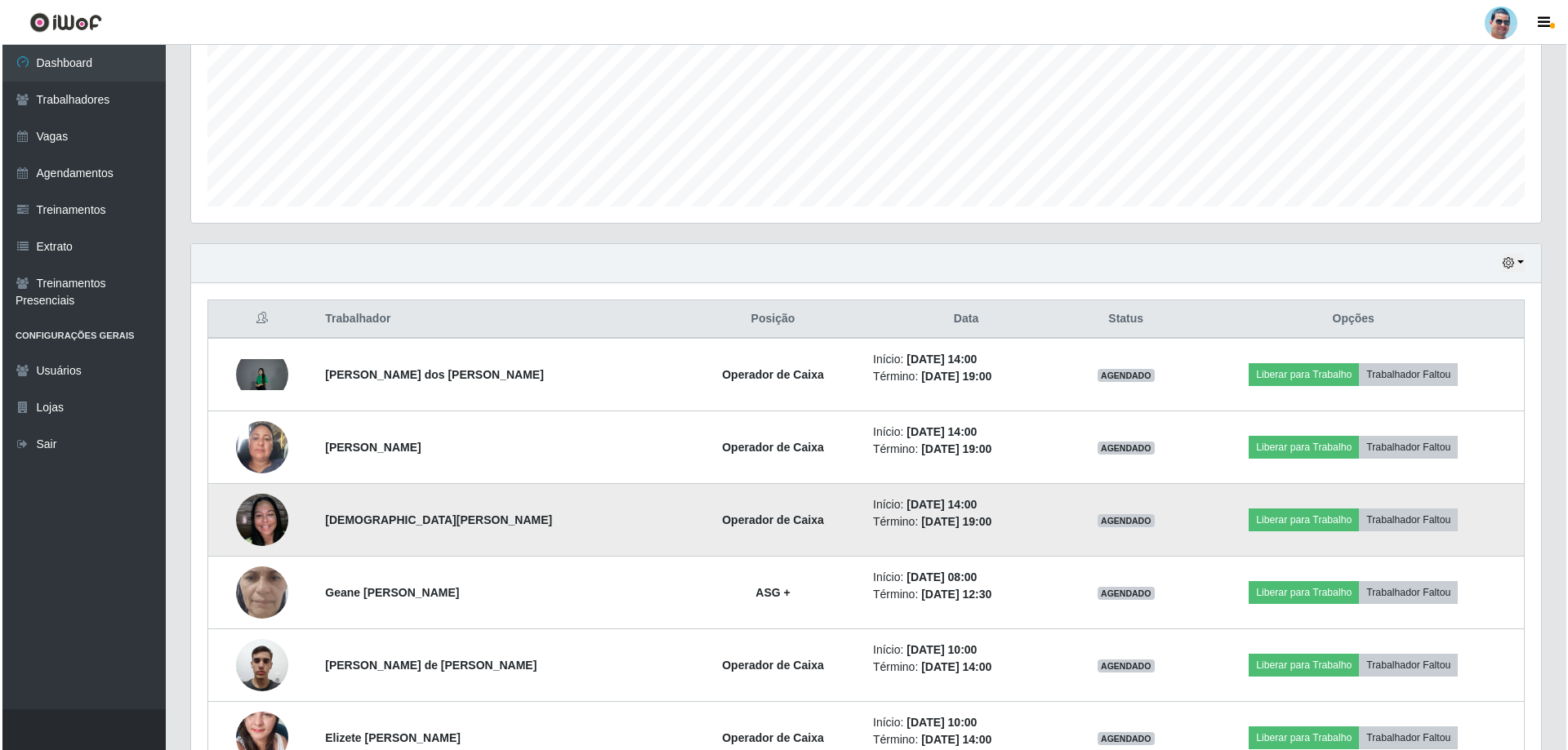
scroll to position [588, 0]
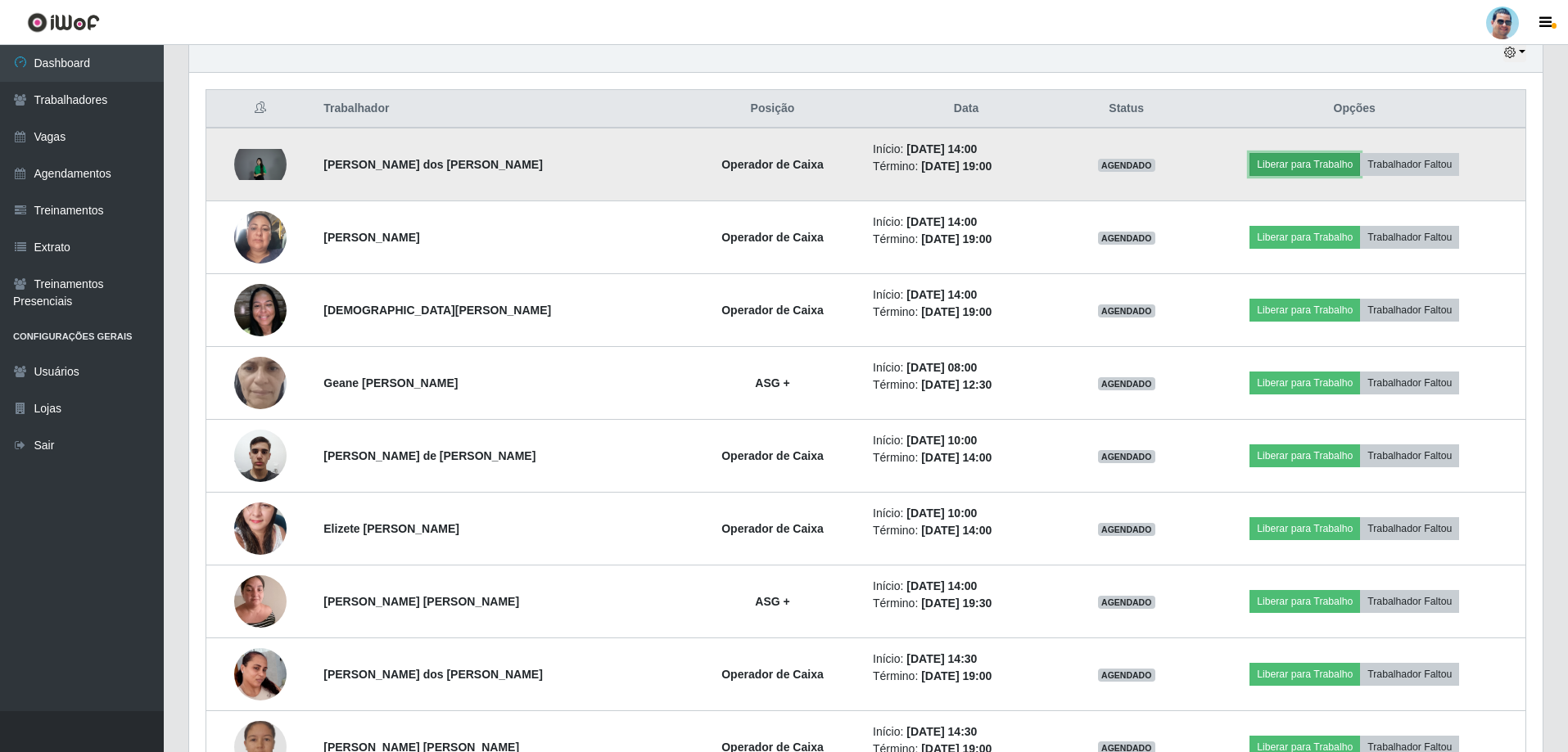
click at [1322, 153] on button "Liberar para Trabalho" at bounding box center [1304, 164] width 111 height 23
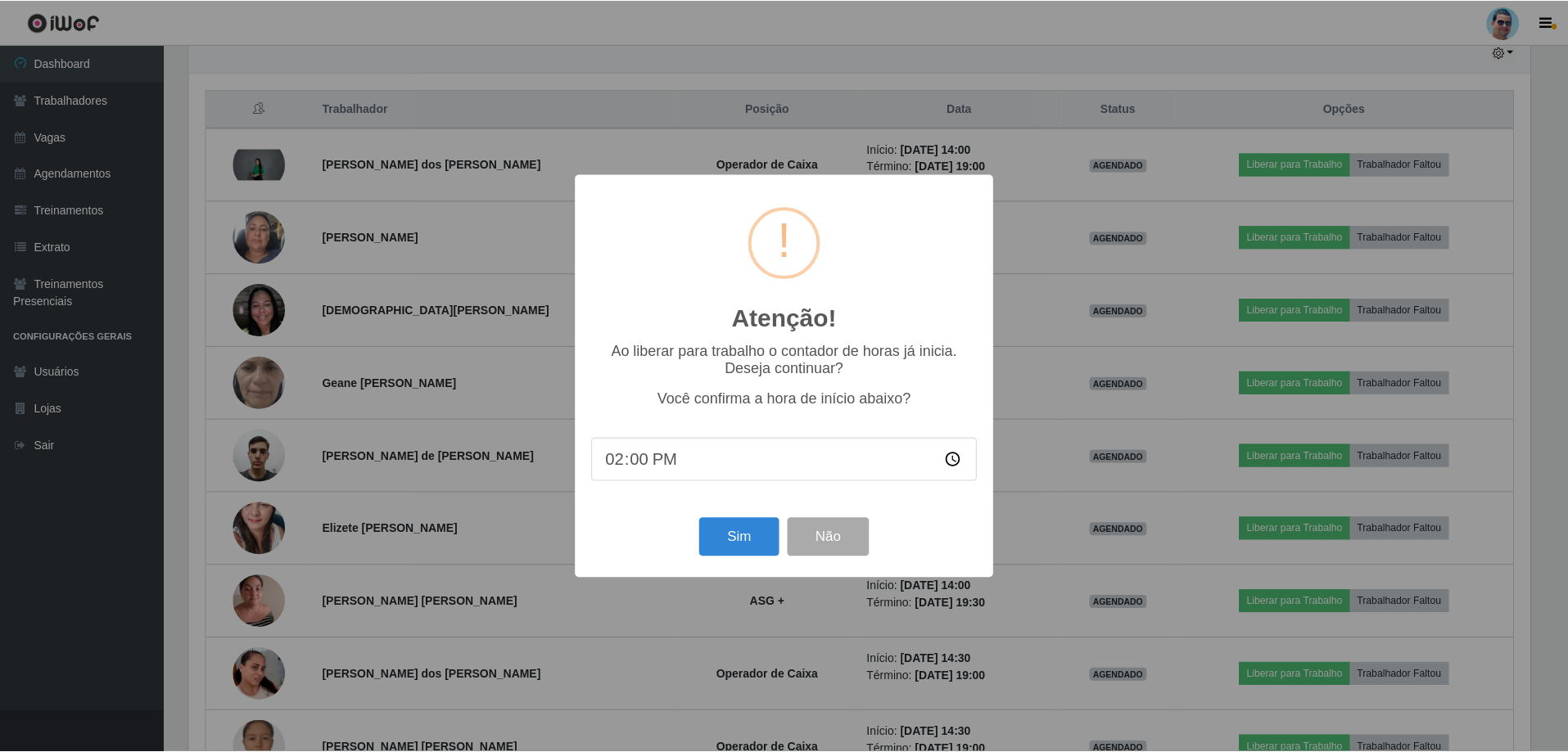
scroll to position [340, 1345]
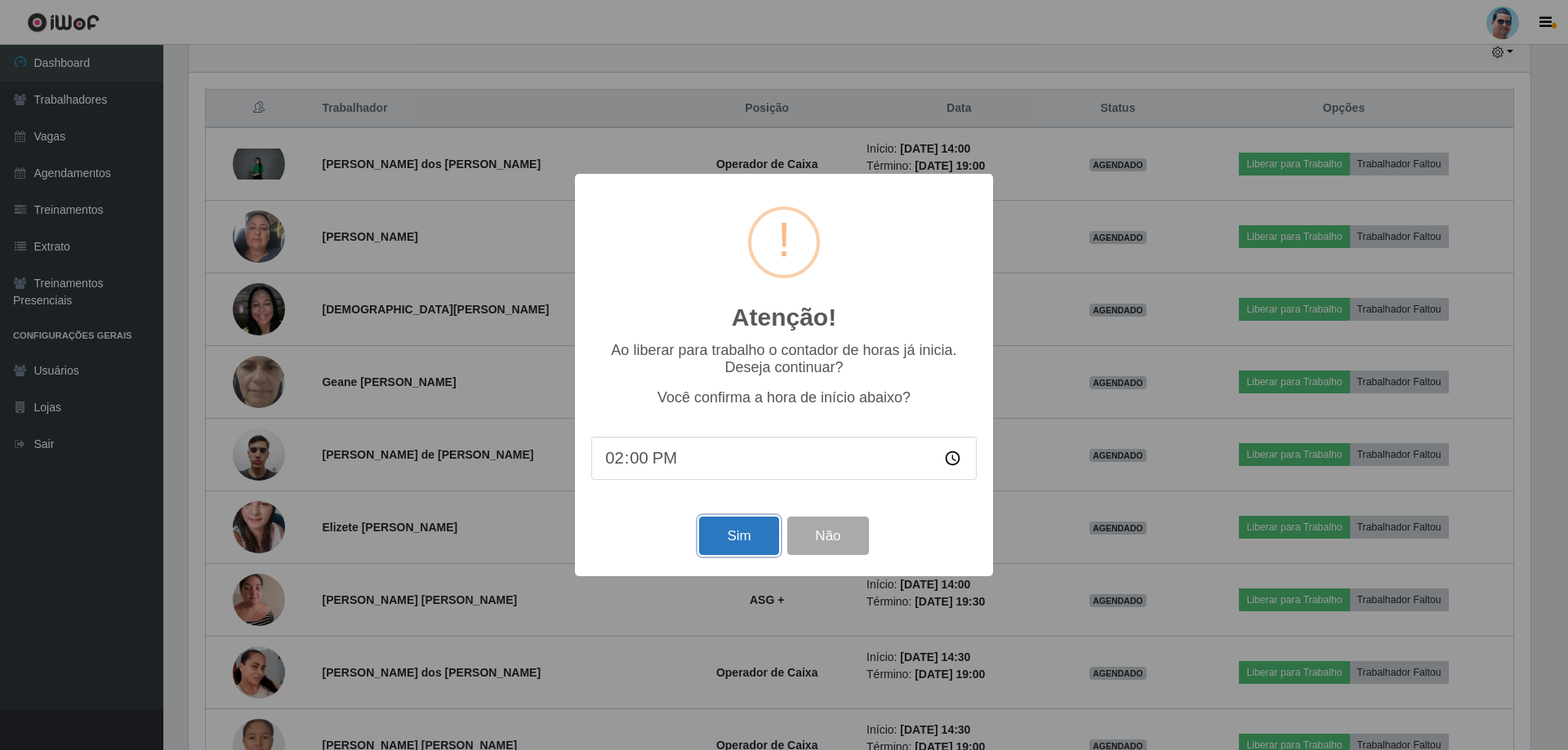
click at [765, 523] on button "Sim" at bounding box center [738, 535] width 79 height 38
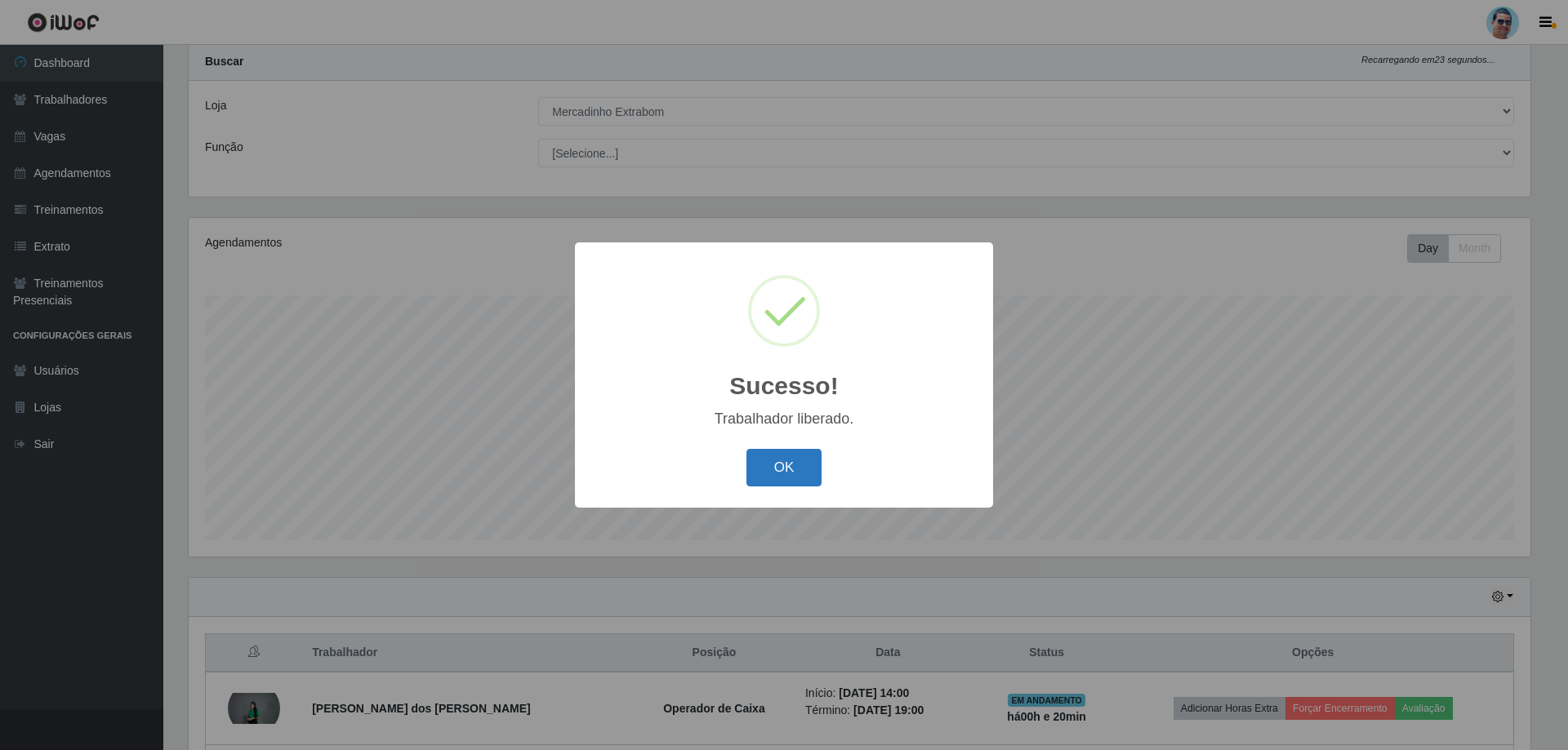
click at [773, 468] on button "OK" at bounding box center [784, 468] width 76 height 38
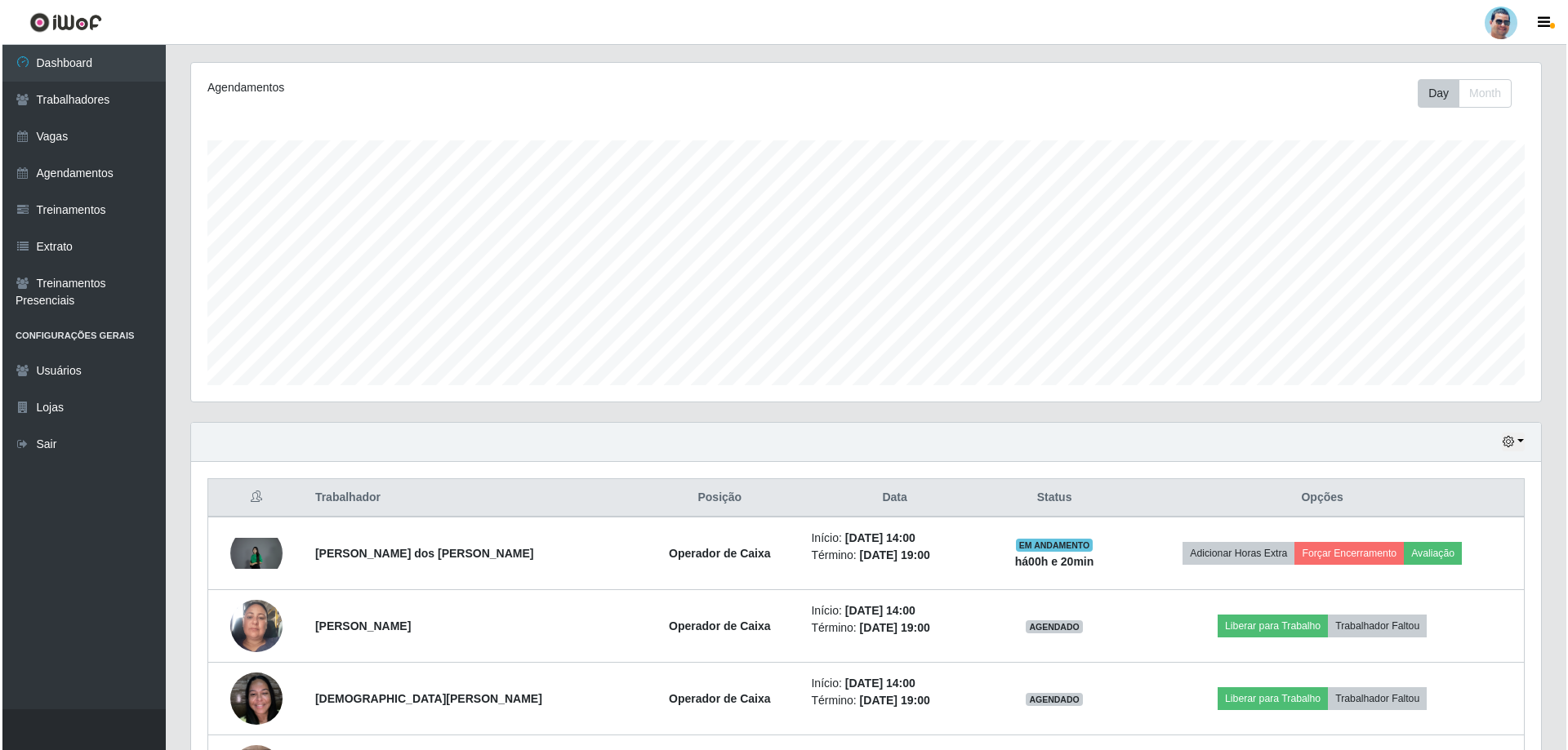
scroll to position [206, 0]
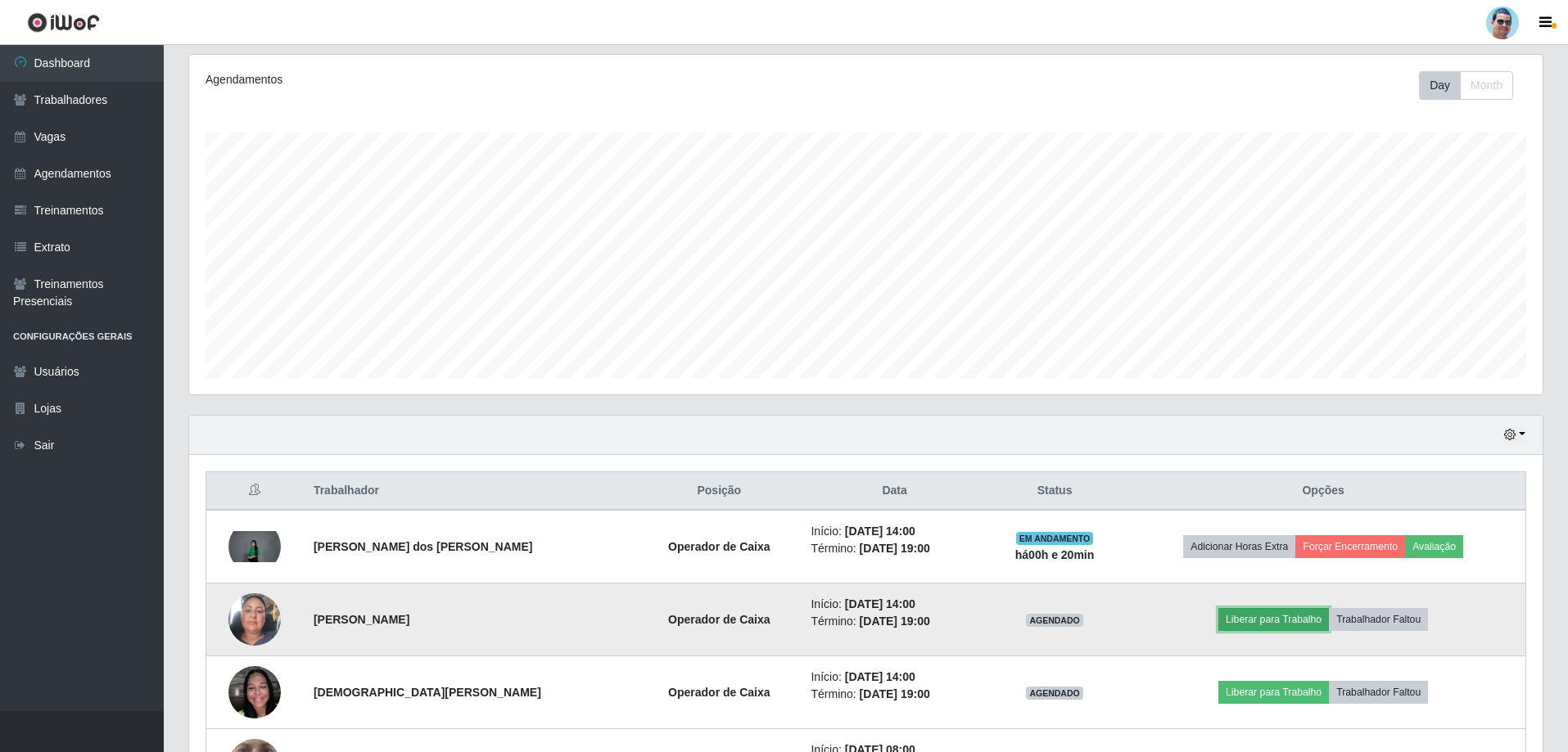
click at [1318, 624] on button "Liberar para Trabalho" at bounding box center [1273, 619] width 111 height 23
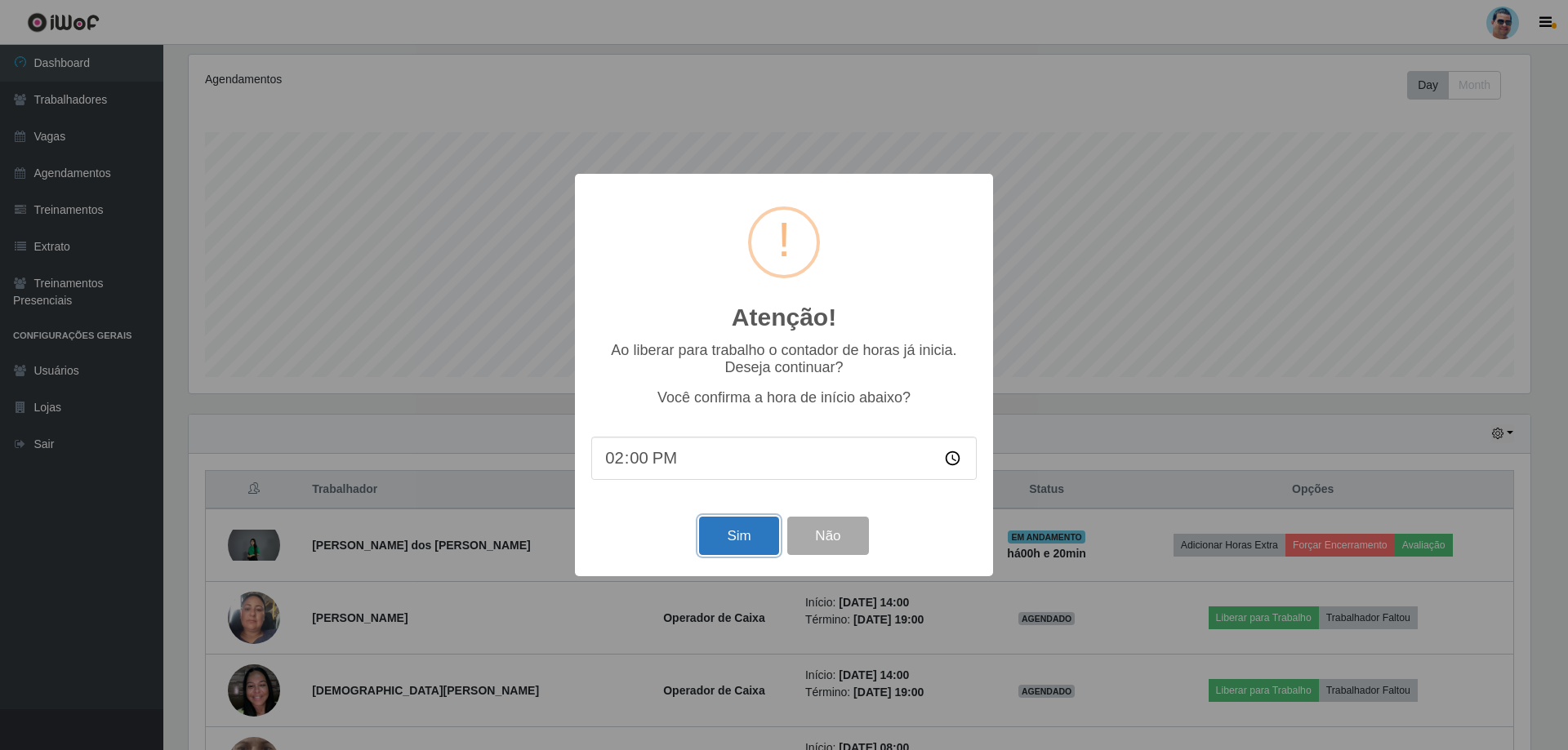
click at [764, 544] on button "Sim" at bounding box center [738, 535] width 79 height 38
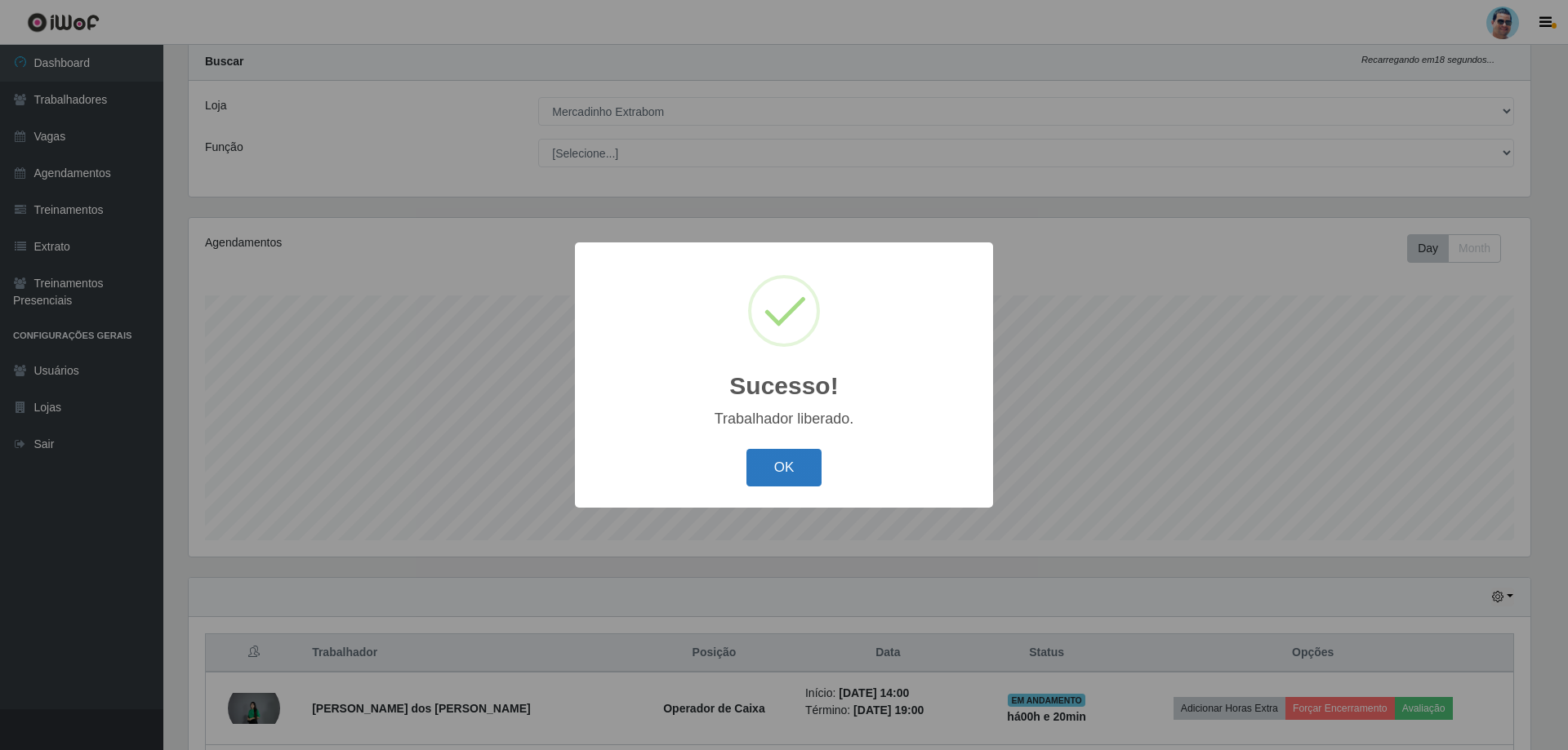
click at [783, 478] on button "OK" at bounding box center [784, 468] width 76 height 38
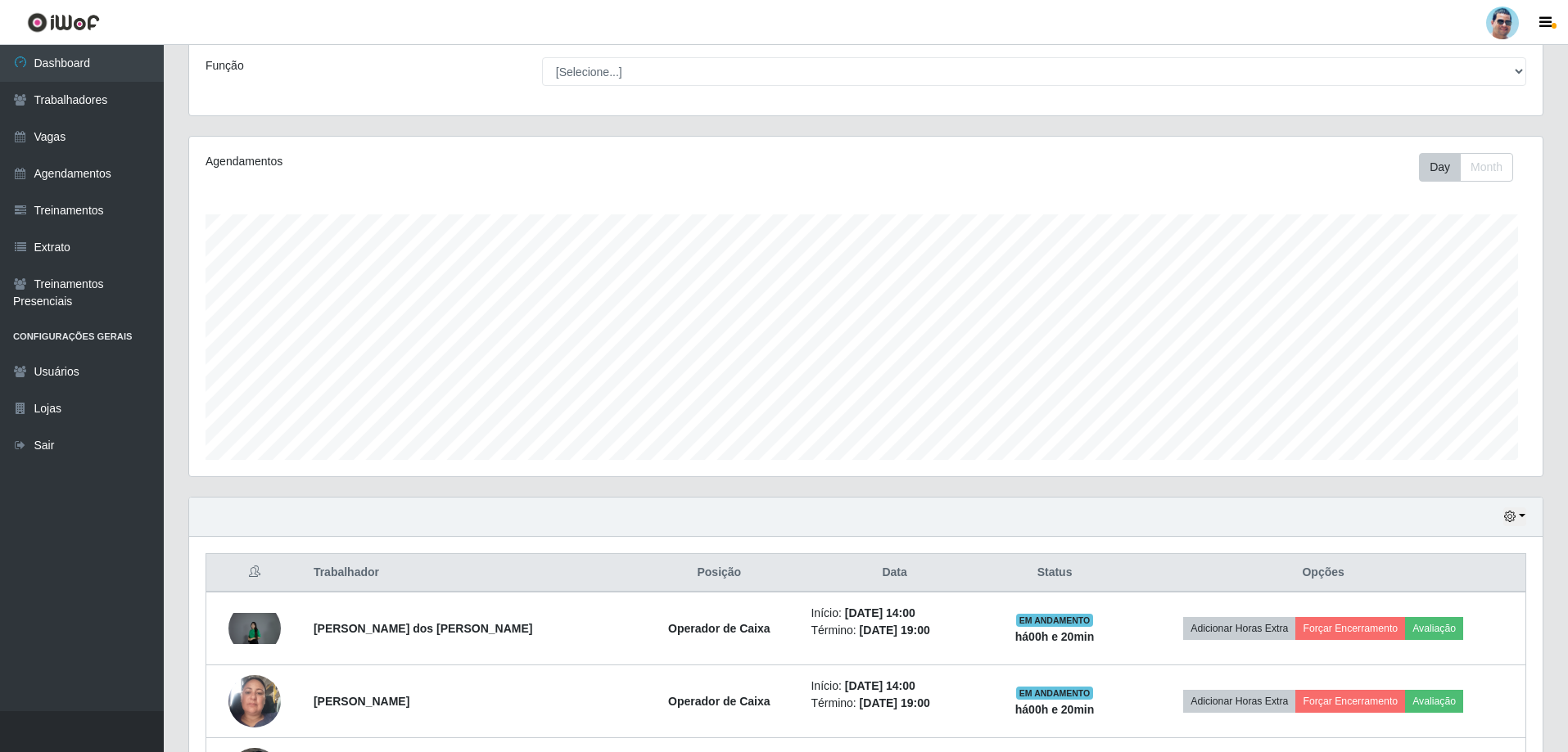
scroll to position [207, 0]
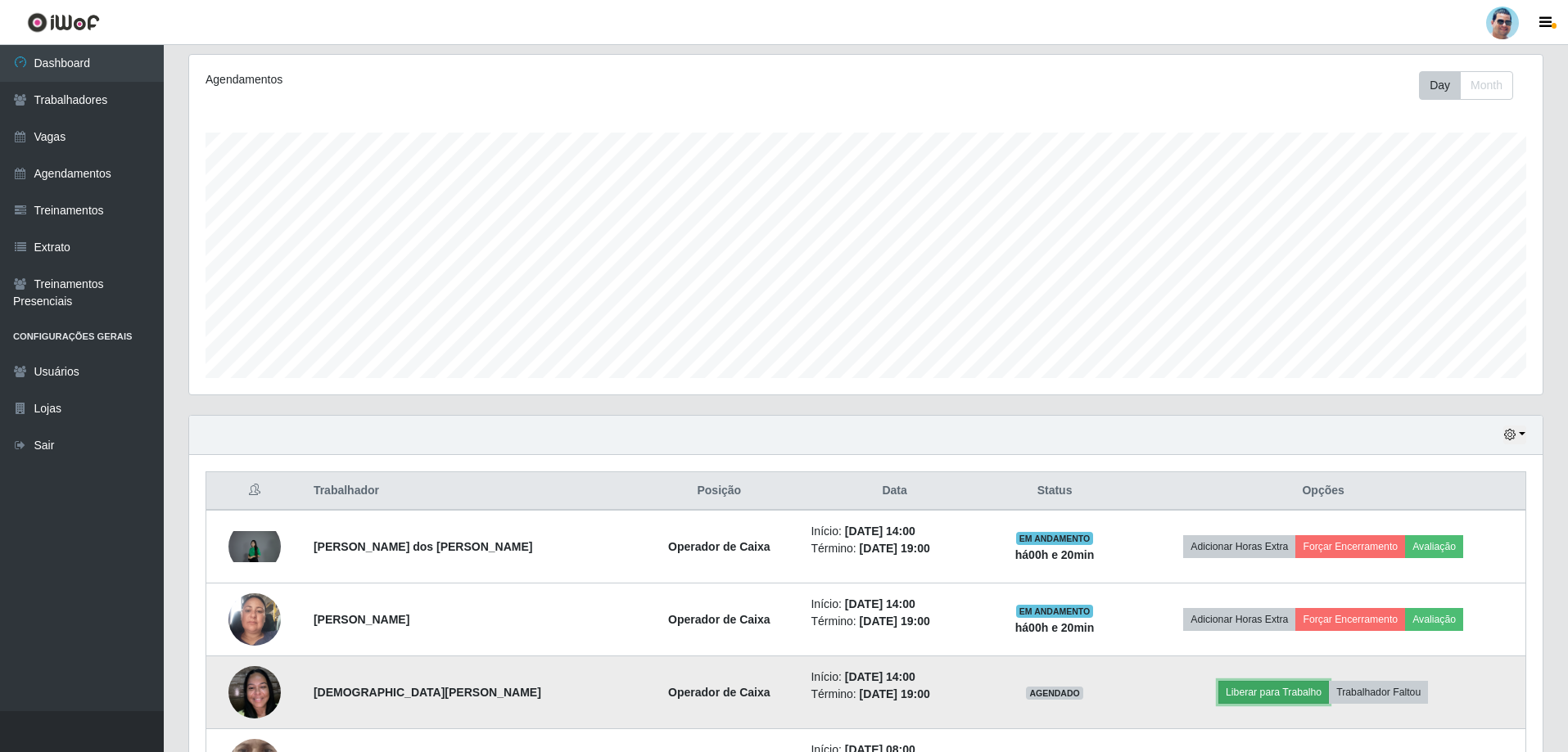
click at [1259, 690] on button "Liberar para Trabalho" at bounding box center [1273, 691] width 111 height 23
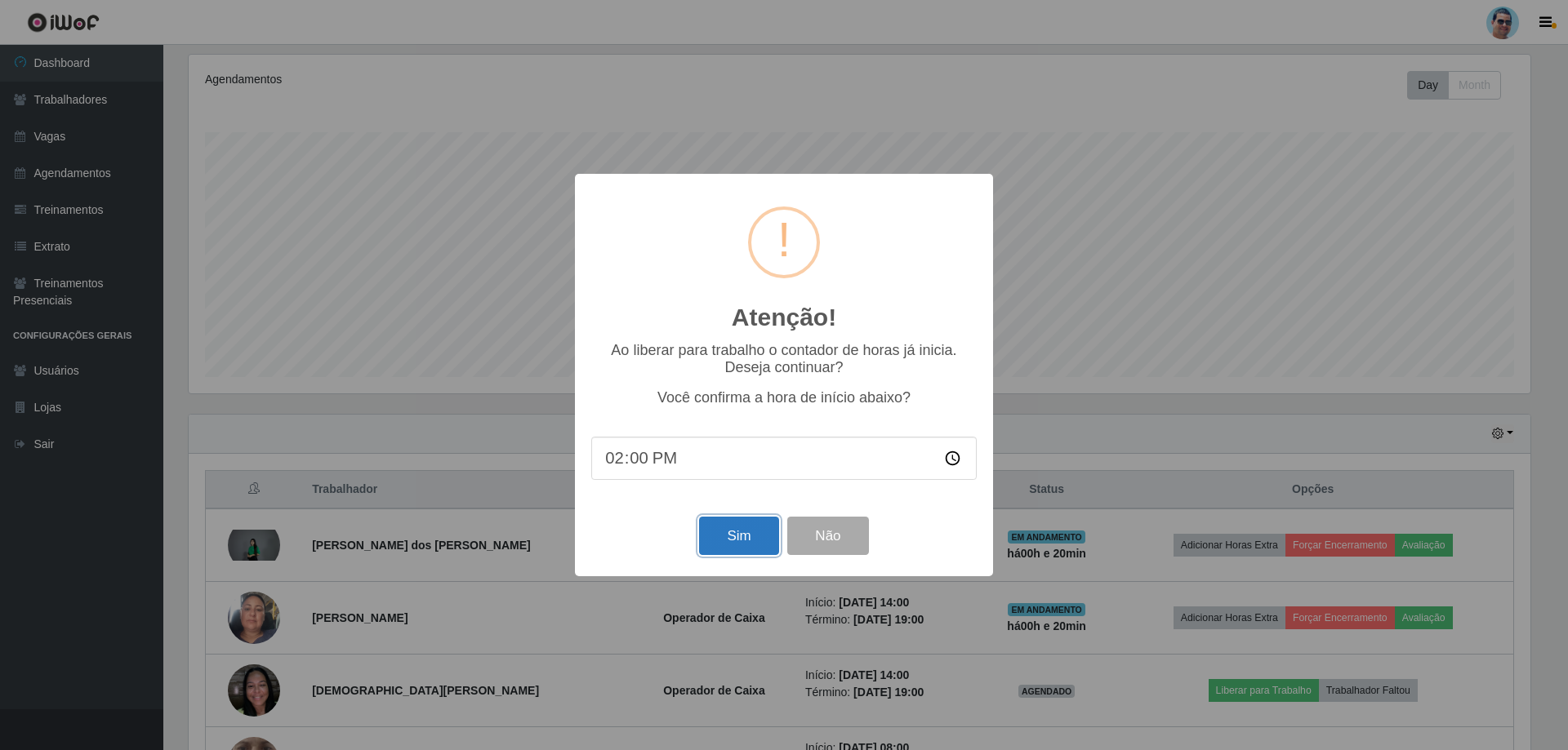
click at [717, 552] on button "Sim" at bounding box center [738, 535] width 79 height 38
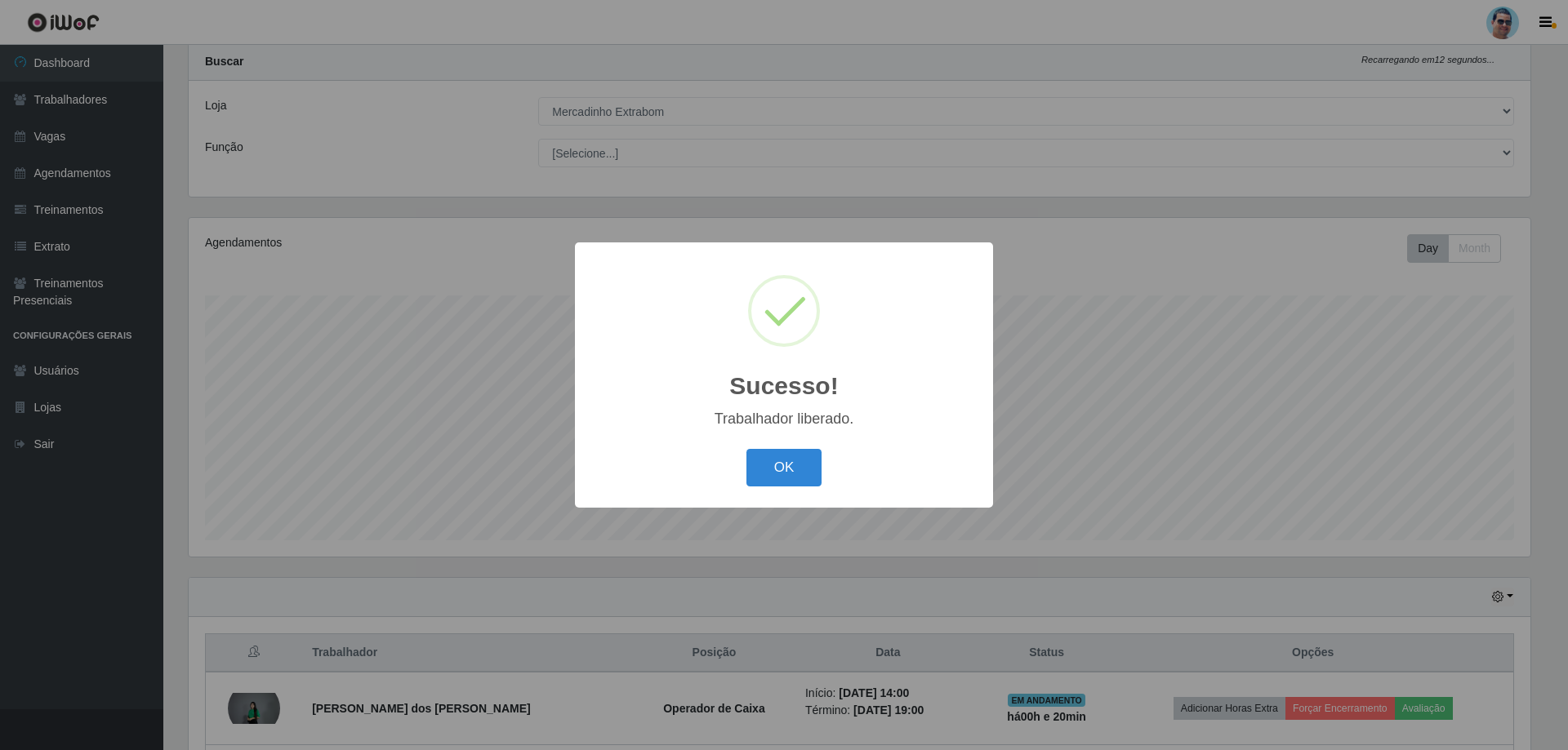
click at [794, 449] on div "OK Cancel" at bounding box center [784, 468] width 386 height 47
click at [794, 452] on button "OK" at bounding box center [784, 468] width 76 height 38
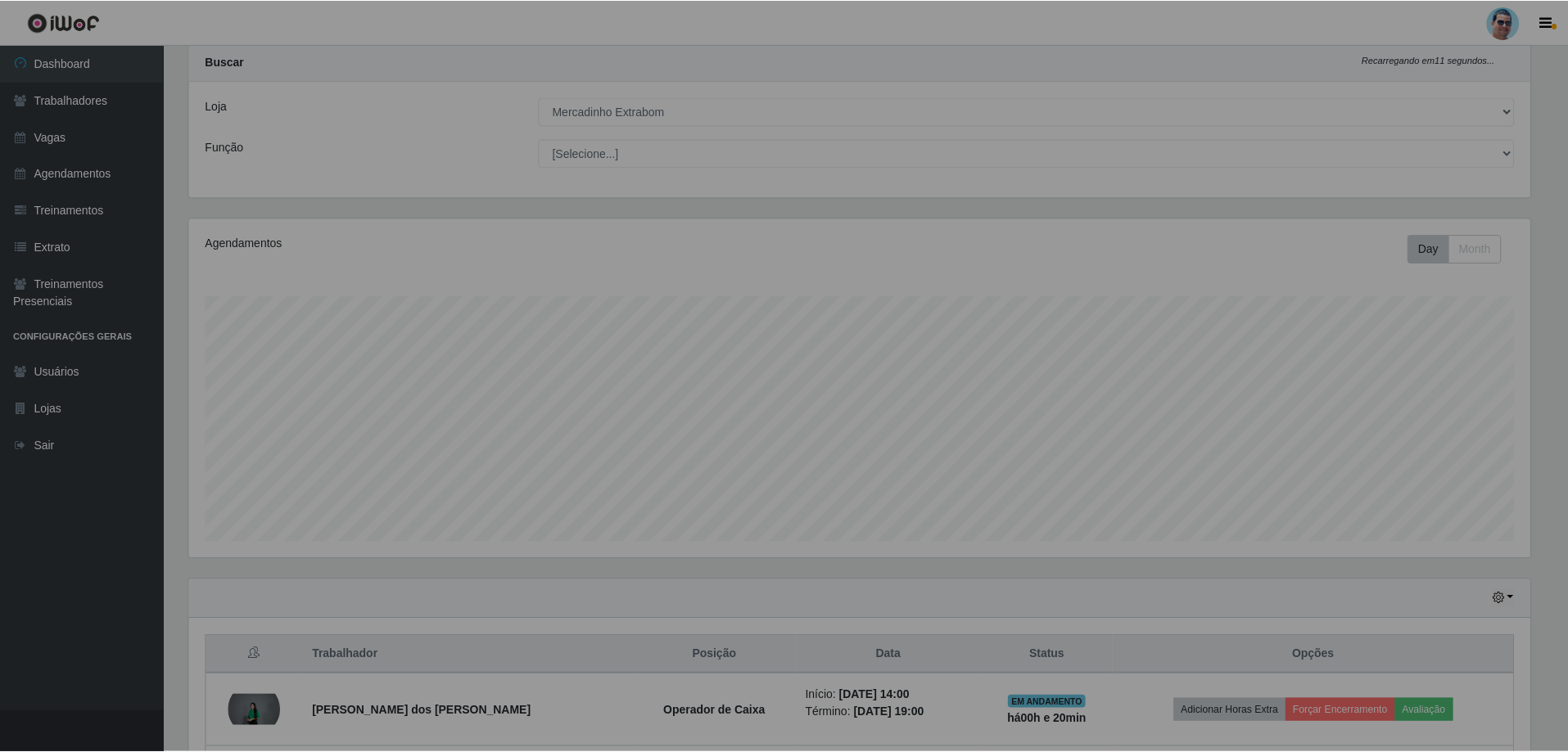
scroll to position [0, 0]
